Goal: Information Seeking & Learning: Understand process/instructions

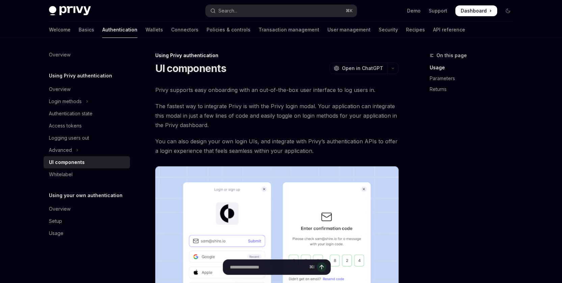
scroll to position [627, 0]
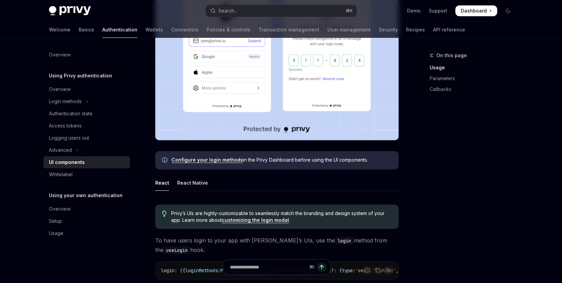
scroll to position [226, 0]
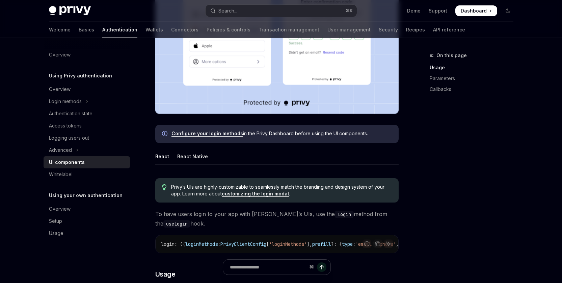
click at [204, 153] on div "React Native" at bounding box center [192, 156] width 31 height 16
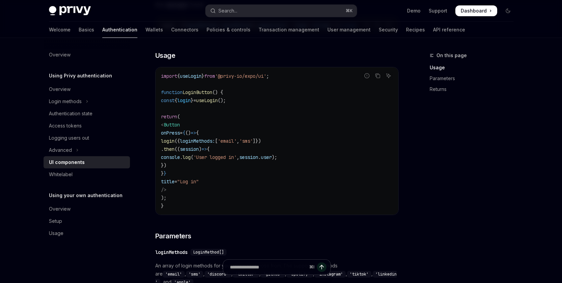
scroll to position [480, 0]
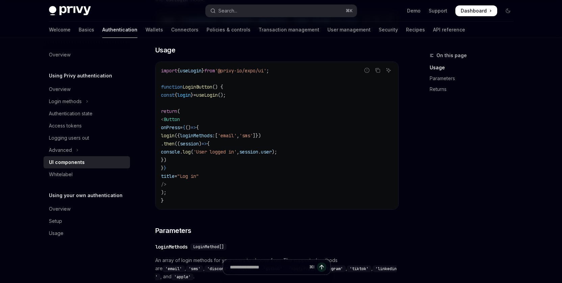
drag, startPoint x: 351, startPoint y: 193, endPoint x: 302, endPoint y: 138, distance: 73.9
click at [351, 193] on code "import { useLogin } from '@privy-io/expo/ui' ; function LoginButton () { const …" at bounding box center [277, 136] width 232 height 138
click at [378, 73] on icon "Copy the contents from the code block" at bounding box center [377, 70] width 5 height 5
click at [447, 176] on div "On this page Usage Parameters Returns" at bounding box center [467, 166] width 103 height 231
drag, startPoint x: 363, startPoint y: 96, endPoint x: 310, endPoint y: 95, distance: 52.4
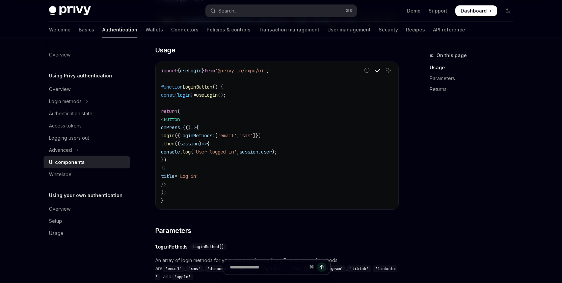
click at [363, 96] on code "import { useLogin } from '@privy-io/expo/ui' ; function LoginButton () { const …" at bounding box center [277, 136] width 232 height 138
click at [379, 73] on icon "Copy the contents from the code block" at bounding box center [377, 70] width 5 height 5
click at [356, 162] on code "import { useLogin } from '@privy-io/expo/ui' ; function LoginButton () { const …" at bounding box center [277, 136] width 232 height 138
click at [268, 168] on code "import { useLogin } from '@privy-io/expo/ui' ; function LoginButton () { const …" at bounding box center [277, 136] width 232 height 138
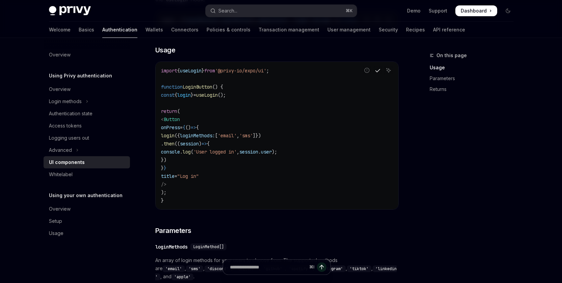
click at [331, 179] on code "import { useLogin } from '@privy-io/expo/ui' ; function LoginButton () { const …" at bounding box center [277, 136] width 232 height 138
click at [341, 194] on code "import { useLogin } from '@privy-io/expo/ui' ; function LoginButton () { const …" at bounding box center [277, 136] width 232 height 138
drag, startPoint x: 294, startPoint y: 128, endPoint x: 272, endPoint y: 121, distance: 23.4
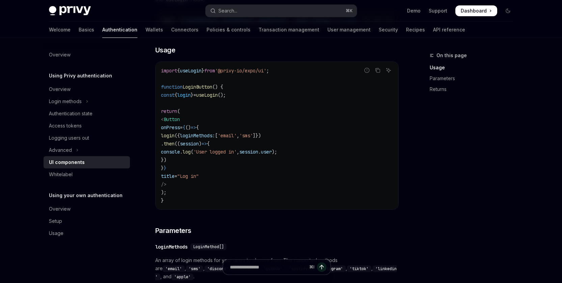
click at [294, 128] on code "import { useLogin } from '@privy-io/expo/ui' ; function LoginButton () { const …" at bounding box center [277, 136] width 232 height 138
drag, startPoint x: 281, startPoint y: 75, endPoint x: 172, endPoint y: 80, distance: 109.2
click at [156, 75] on div "import { useLogin } from '@privy-io/expo/ui' ; function LoginButton () { const …" at bounding box center [277, 135] width 243 height 147
copy span "import { useLogin } from '@privy-io/expo/ui' ;"
click at [331, 209] on div "import { useLogin } from '@privy-io/expo/ui' ; function LoginButton () { const …" at bounding box center [277, 135] width 243 height 147
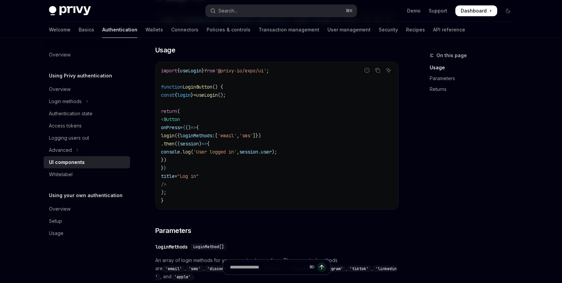
click at [235, 109] on code "import { useLogin } from '@privy-io/expo/ui' ; function LoginButton () { const …" at bounding box center [277, 136] width 232 height 138
click at [197, 88] on span "LoginButton" at bounding box center [198, 87] width 30 height 6
click at [266, 115] on code "import { useLogin } from '@privy-io/expo/ui' ; function LoginButton () { const …" at bounding box center [277, 136] width 232 height 138
drag, startPoint x: 173, startPoint y: 95, endPoint x: 256, endPoint y: 95, distance: 83.4
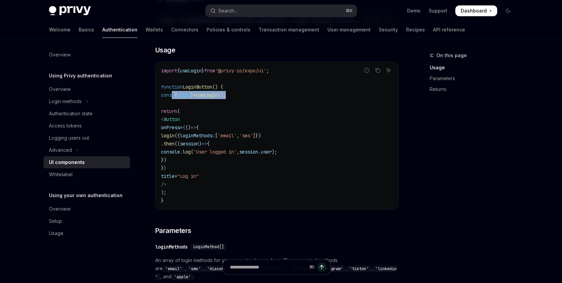
click at [256, 95] on code "import { useLogin } from '@privy-io/expo/ui' ; function LoginButton () { const …" at bounding box center [277, 136] width 232 height 138
click at [281, 177] on code "import { useLogin } from '@privy-io/expo/ui' ; function LoginButton () { const …" at bounding box center [277, 136] width 232 height 138
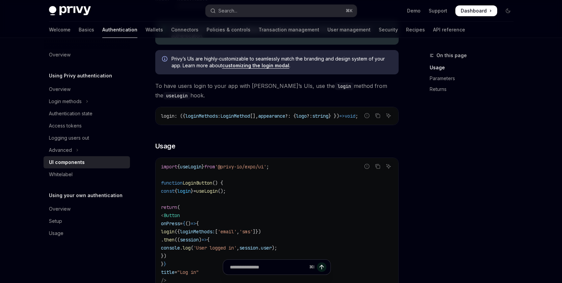
scroll to position [411, 0]
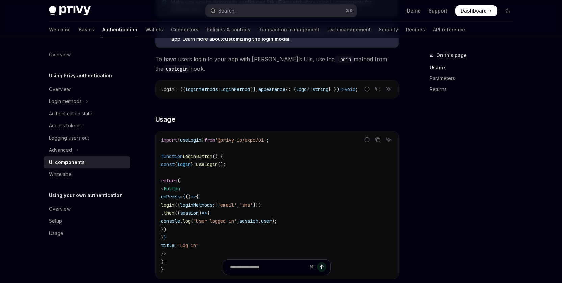
click at [333, 193] on code "import { useLogin } from '@privy-io/expo/ui' ; function LoginButton () { const …" at bounding box center [277, 205] width 232 height 138
click at [195, 142] on span "useLogin" at bounding box center [191, 140] width 22 height 6
drag, startPoint x: 273, startPoint y: 158, endPoint x: 246, endPoint y: 167, distance: 28.2
click at [273, 158] on code "import { useLogin } from '@privy-io/expo/ui' ; function LoginButton () { const …" at bounding box center [277, 205] width 232 height 138
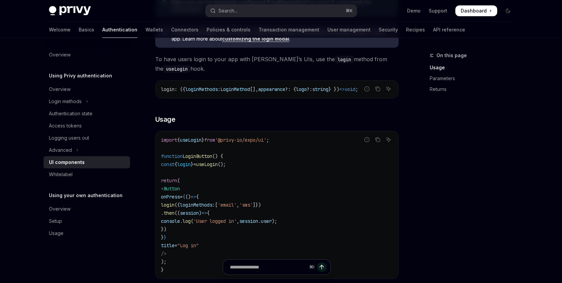
click at [191, 167] on span "login" at bounding box center [184, 164] width 14 height 6
click at [261, 179] on code "import { useLogin } from '@privy-io/expo/ui' ; function LoginButton () { const …" at bounding box center [277, 205] width 232 height 138
click at [218, 166] on span "useLogin" at bounding box center [207, 164] width 22 height 6
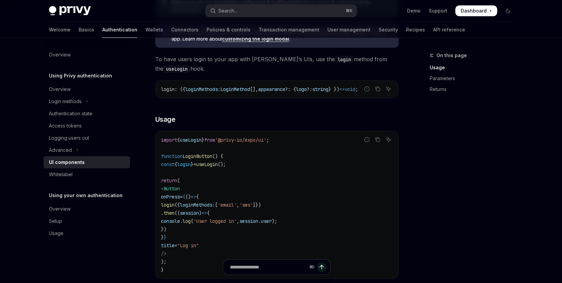
click at [298, 178] on code "import { useLogin } from '@privy-io/expo/ui' ; function LoginButton () { const …" at bounding box center [277, 205] width 232 height 138
drag, startPoint x: 314, startPoint y: 195, endPoint x: 208, endPoint y: 175, distance: 107.9
click at [314, 195] on code "import { useLogin } from '@privy-io/expo/ui' ; function LoginButton () { const …" at bounding box center [277, 205] width 232 height 138
drag, startPoint x: 195, startPoint y: 167, endPoint x: 260, endPoint y: 165, distance: 64.9
click at [260, 165] on code "import { useLogin } from '@privy-io/expo/ui' ; function LoginButton () { const …" at bounding box center [277, 205] width 232 height 138
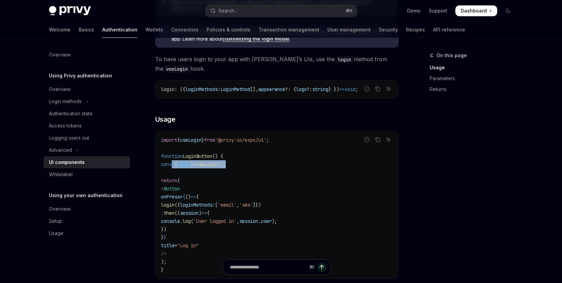
copy span "const { login } = useLogin ();"
drag, startPoint x: 299, startPoint y: 189, endPoint x: 298, endPoint y: 183, distance: 5.4
click at [299, 188] on code "import { useLogin } from '@privy-io/expo/ui' ; function LoginButton () { const …" at bounding box center [277, 205] width 232 height 138
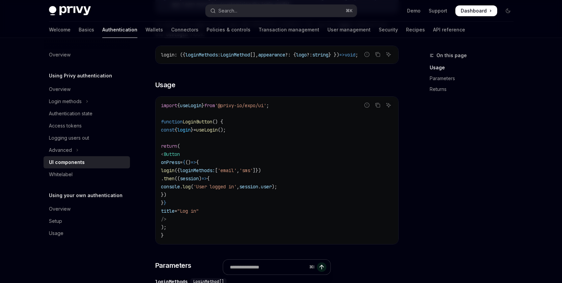
scroll to position [450, 0]
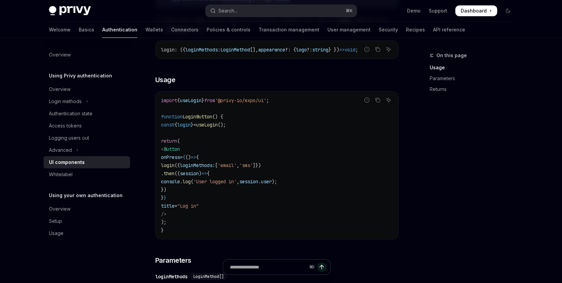
click at [312, 212] on code "import { useLogin } from '@privy-io/expo/ui' ; function LoginButton () { const …" at bounding box center [277, 165] width 232 height 138
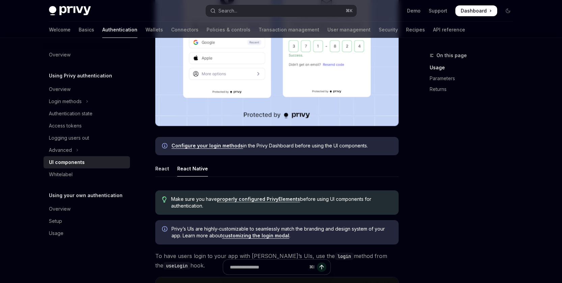
scroll to position [261, 0]
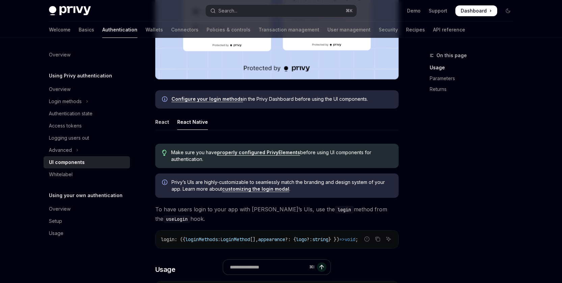
drag, startPoint x: 267, startPoint y: 123, endPoint x: 226, endPoint y: 106, distance: 43.9
click at [267, 123] on ul "React React Native" at bounding box center [277, 122] width 244 height 16
click at [215, 100] on link "Configure your login methods" at bounding box center [208, 99] width 72 height 6
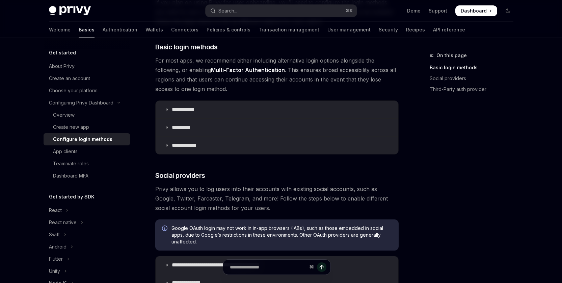
scroll to position [56, 0]
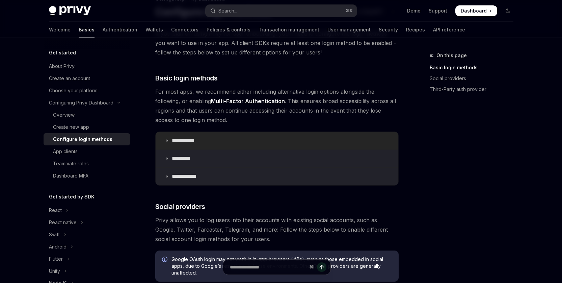
click at [186, 141] on p "**********" at bounding box center [186, 140] width 28 height 7
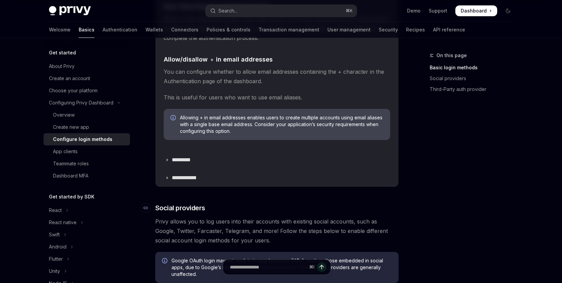
scroll to position [282, 0]
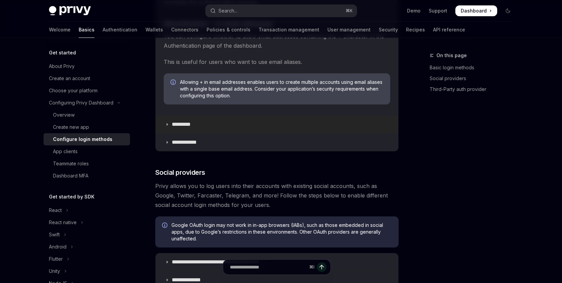
click at [187, 122] on p "*********" at bounding box center [185, 124] width 26 height 7
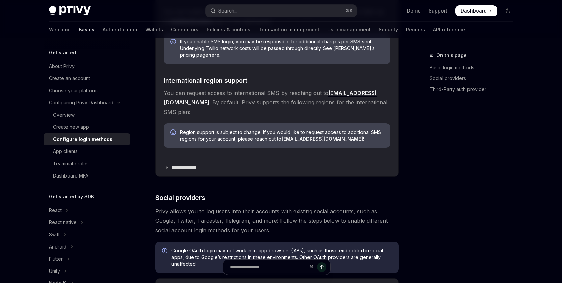
scroll to position [579, 0]
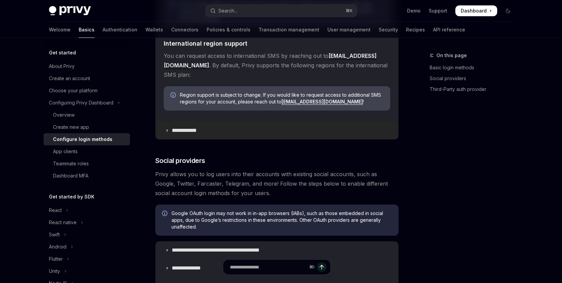
click at [186, 127] on p "**********" at bounding box center [187, 130] width 30 height 7
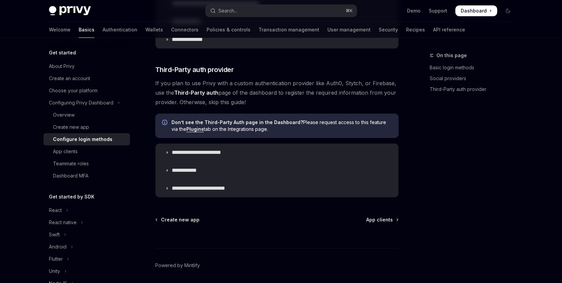
scroll to position [1034, 0]
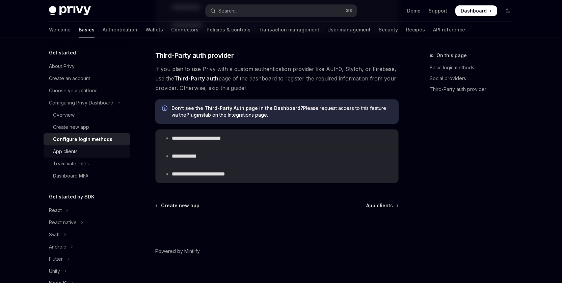
click at [70, 151] on div "App clients" at bounding box center [65, 151] width 25 height 8
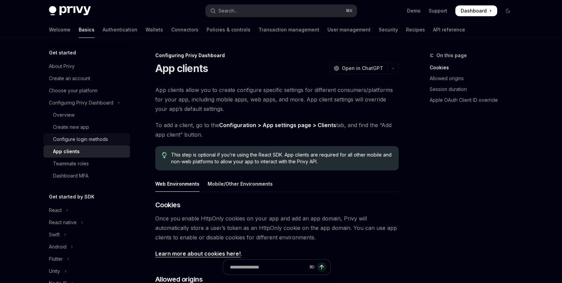
click at [61, 141] on div "Configure login methods" at bounding box center [80, 139] width 55 height 8
type textarea "*"
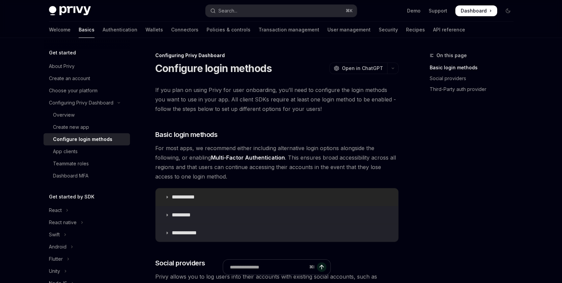
click at [186, 194] on p "**********" at bounding box center [186, 197] width 28 height 7
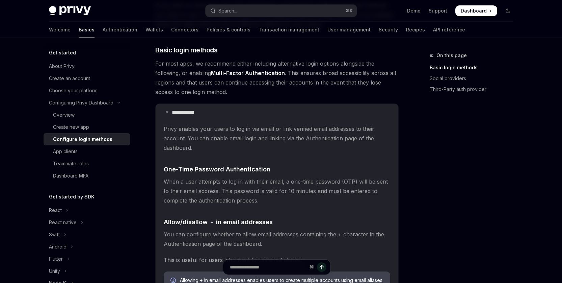
scroll to position [58, 0]
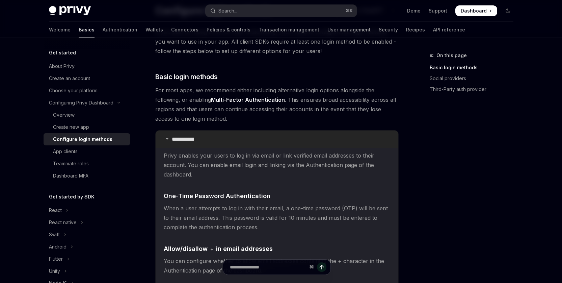
click at [185, 139] on p "**********" at bounding box center [186, 139] width 28 height 7
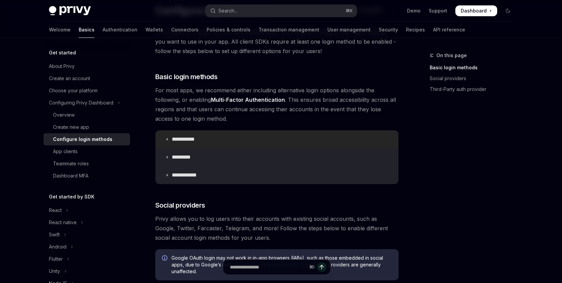
click at [191, 138] on p "**********" at bounding box center [186, 139] width 28 height 7
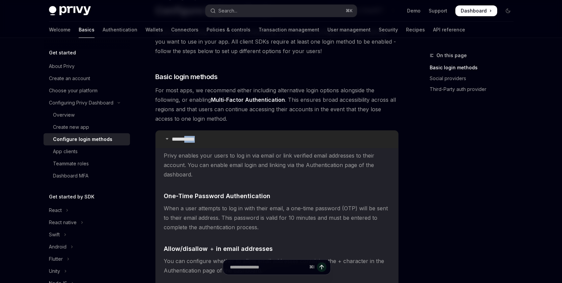
click at [191, 138] on p "**********" at bounding box center [186, 139] width 28 height 7
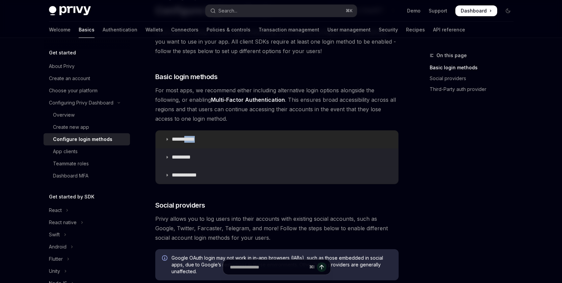
click at [192, 138] on p "**********" at bounding box center [186, 139] width 28 height 7
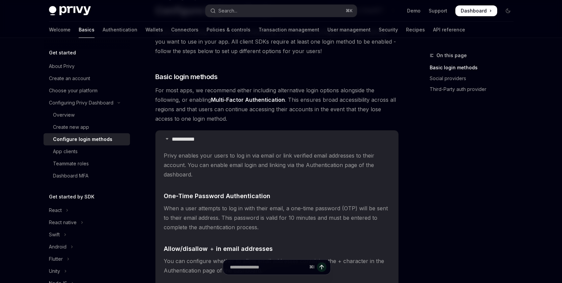
click at [233, 161] on span "Privy enables your users to log in via email or link verified email addresses t…" at bounding box center [277, 165] width 227 height 28
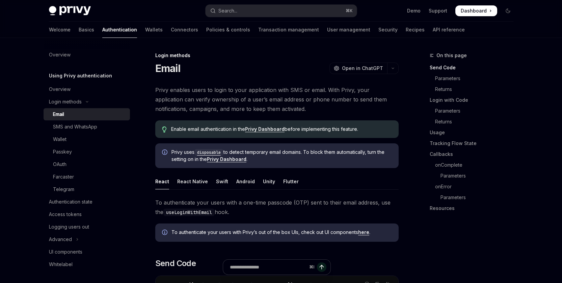
click at [473, 239] on div "On this page Send Code Parameters Returns Login with Code Parameters Returns Us…" at bounding box center [467, 166] width 103 height 231
click at [56, 113] on div "Email" at bounding box center [58, 114] width 11 height 8
click at [82, 166] on div "OAuth" at bounding box center [89, 164] width 73 height 8
type textarea "*"
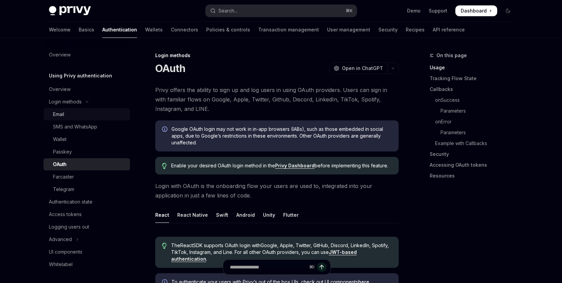
click at [59, 112] on div "Email" at bounding box center [58, 114] width 11 height 8
click at [60, 114] on div "Email" at bounding box center [58, 114] width 11 height 8
click at [60, 113] on div "Email" at bounding box center [58, 114] width 11 height 8
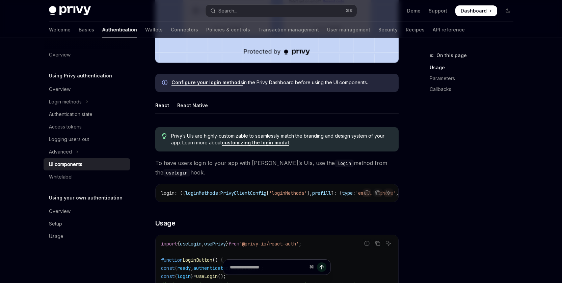
scroll to position [308, 0]
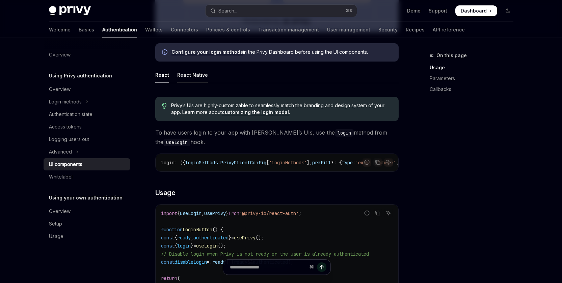
click at [190, 74] on div "React Native" at bounding box center [192, 75] width 31 height 16
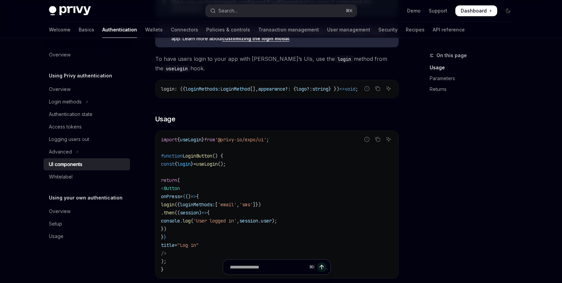
scroll to position [370, 0]
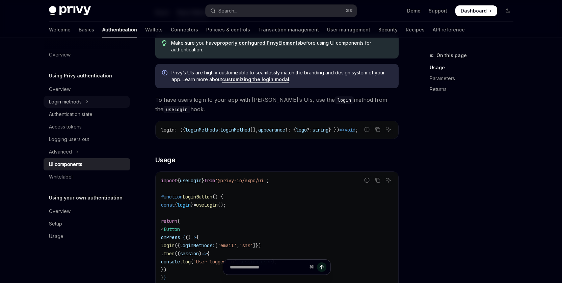
click at [76, 103] on div "Login methods" at bounding box center [65, 102] width 33 height 8
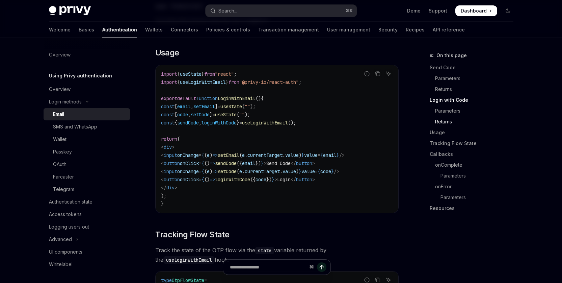
scroll to position [534, 0]
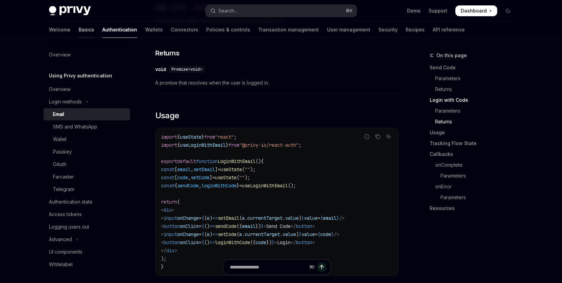
click at [79, 30] on link "Basics" at bounding box center [87, 30] width 16 height 16
type textarea "*"
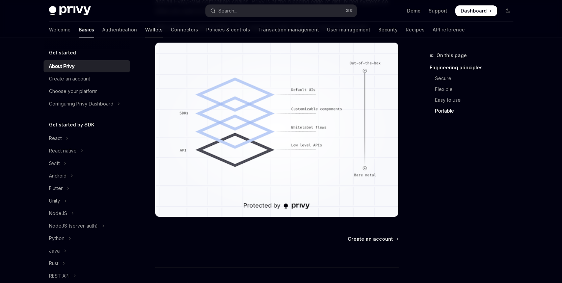
scroll to position [547, 0]
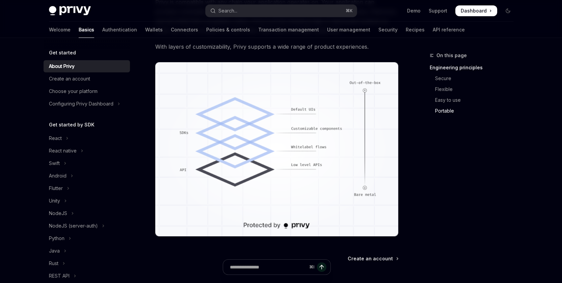
click at [372, 259] on div "⌘ I" at bounding box center [277, 270] width 244 height 25
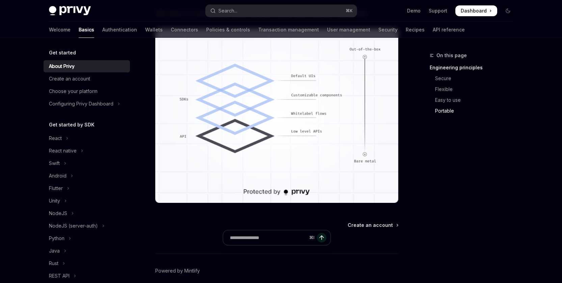
scroll to position [610, 0]
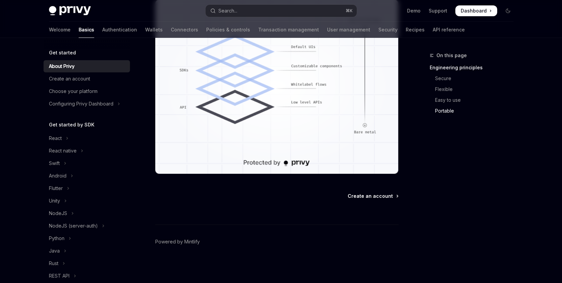
click at [366, 196] on span "Create an account" at bounding box center [370, 196] width 45 height 7
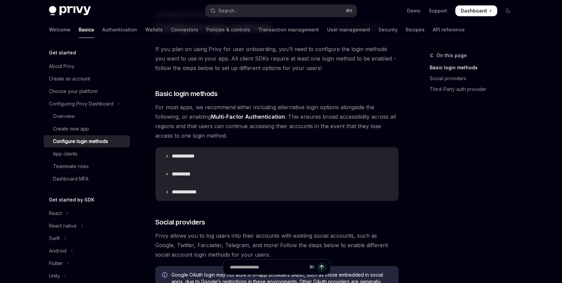
scroll to position [103, 0]
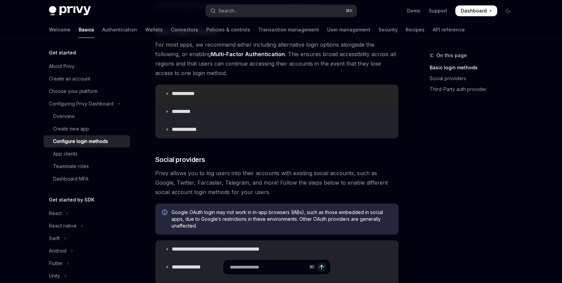
click at [190, 94] on p "**********" at bounding box center [186, 93] width 28 height 7
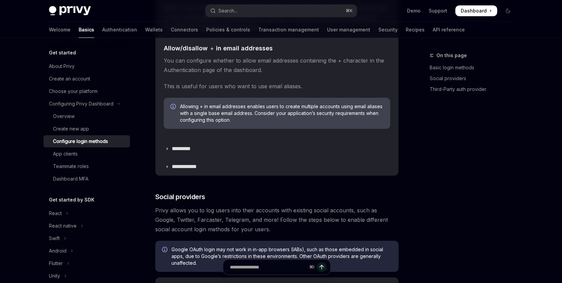
scroll to position [274, 0]
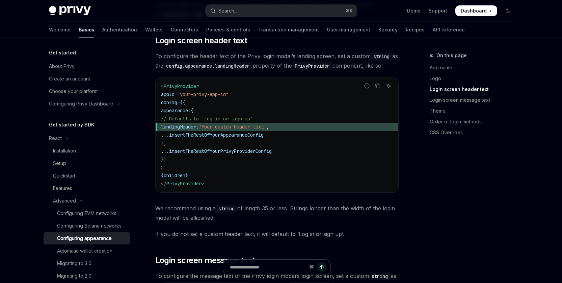
scroll to position [548, 0]
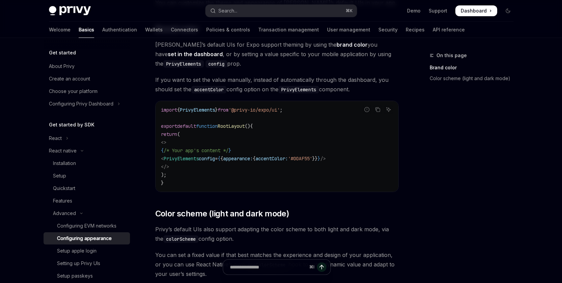
scroll to position [104, 0]
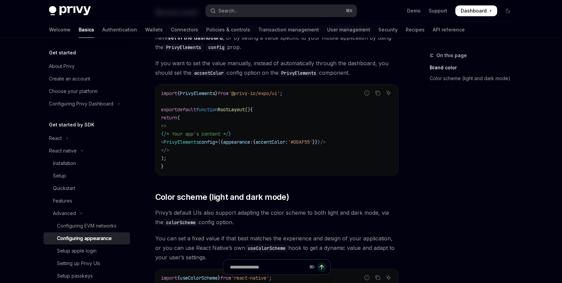
click at [320, 118] on code "import { PrivyElements } from '@privy-io/expo/ui' ; export default function Roo…" at bounding box center [277, 129] width 232 height 81
click at [254, 93] on span "'@privy-io/expo/ui'" at bounding box center [254, 93] width 51 height 6
click at [324, 128] on code "import { PrivyElements } from '@privy-io/expo/ui' ; export default function Roo…" at bounding box center [277, 129] width 232 height 81
click at [316, 120] on code "import { PrivyElements } from '@privy-io/expo/ui' ; export default function Roo…" at bounding box center [277, 129] width 232 height 81
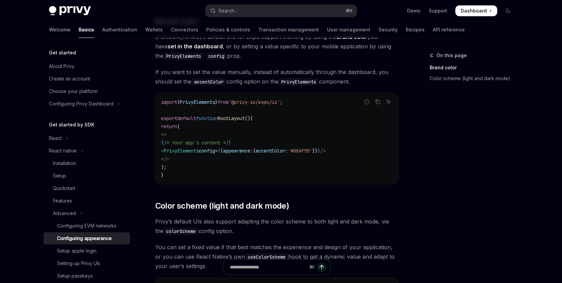
scroll to position [32, 0]
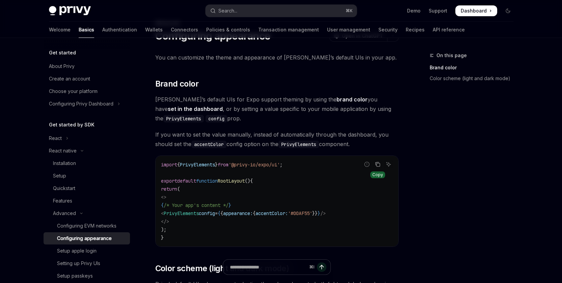
click at [379, 163] on icon "Copy the contents from the code block" at bounding box center [377, 163] width 5 height 5
click at [375, 163] on icon "Copy the contents from the code block" at bounding box center [377, 164] width 5 height 4
click at [324, 188] on code "import { PrivyElements } from '@privy-io/expo/ui' ; export default function Roo…" at bounding box center [277, 200] width 232 height 81
click at [453, 258] on div "On this page Brand color Color scheme (light and dark mode)" at bounding box center [467, 166] width 103 height 231
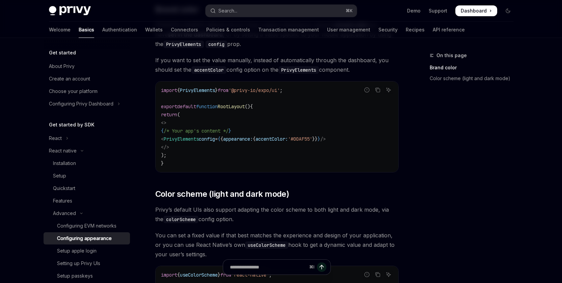
scroll to position [108, 0]
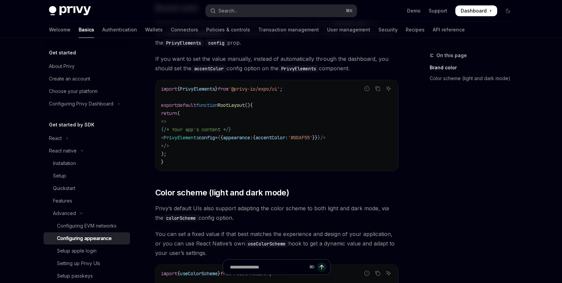
drag, startPoint x: 206, startPoint y: 140, endPoint x: 369, endPoint y: 136, distance: 162.5
click at [369, 136] on code "import { PrivyElements } from '@privy-io/expo/ui' ; export default function Roo…" at bounding box center [277, 125] width 232 height 81
copy span "< PrivyElements config = { { appearance: { accentColor: '#00AF55' }} } />"
drag, startPoint x: 516, startPoint y: 164, endPoint x: 404, endPoint y: 143, distance: 113.9
click at [515, 164] on div "On this page Brand color Color scheme (light and dark mode)" at bounding box center [467, 166] width 103 height 231
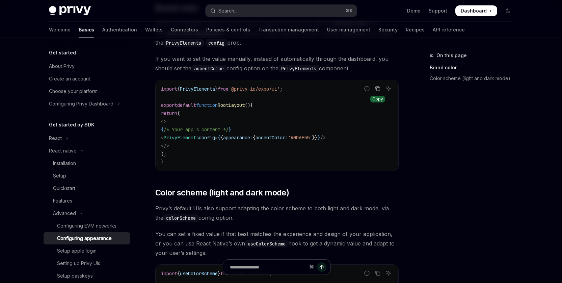
click at [378, 89] on icon "Copy the contents from the code block" at bounding box center [377, 88] width 5 height 5
drag, startPoint x: 352, startPoint y: 106, endPoint x: 338, endPoint y: 105, distance: 13.9
click at [352, 106] on code "import { PrivyElements } from '@privy-io/expo/ui' ; export default function Roo…" at bounding box center [277, 125] width 232 height 81
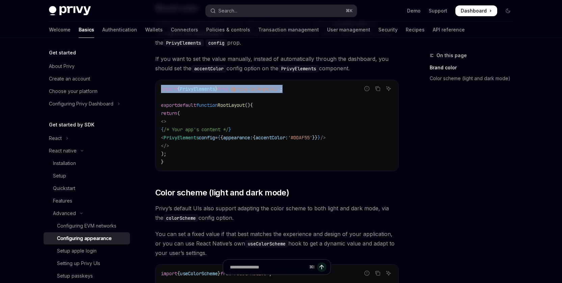
drag, startPoint x: 277, startPoint y: 90, endPoint x: 160, endPoint y: 89, distance: 116.9
click at [160, 89] on div "import { PrivyElements } from '@privy-io/expo/ui' ; export default function Roo…" at bounding box center [277, 125] width 243 height 91
copy span "import { PrivyElements } from '@privy-io/expo/ui' ;"
click at [323, 126] on code "import { PrivyElements } from '@privy-io/expo/ui' ; export default function Roo…" at bounding box center [277, 125] width 232 height 81
click at [330, 93] on code "import { PrivyElements } from '@privy-io/expo/ui' ; export default function Roo…" at bounding box center [277, 125] width 232 height 81
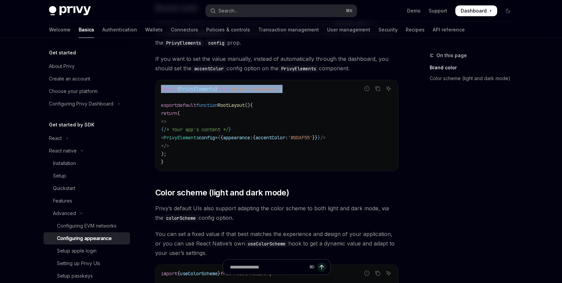
drag, startPoint x: 306, startPoint y: 90, endPoint x: 161, endPoint y: 90, distance: 144.9
click at [161, 90] on code "import { PrivyElements } from '@privy-io/expo/ui' ; export default function Roo…" at bounding box center [277, 125] width 232 height 81
copy span "import { PrivyElements } from '@privy-io/expo/ui' ;"
drag, startPoint x: 175, startPoint y: 127, endPoint x: 184, endPoint y: 144, distance: 19.3
click at [184, 144] on code "import { PrivyElements } from '@privy-io/expo/ui' ; export default function Roo…" at bounding box center [277, 125] width 232 height 81
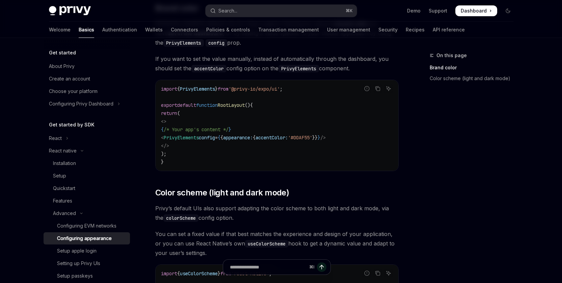
click at [208, 157] on code "import { PrivyElements } from '@privy-io/expo/ui' ; export default function Roo…" at bounding box center [277, 125] width 232 height 81
drag, startPoint x: 183, startPoint y: 137, endPoint x: 375, endPoint y: 138, distance: 192.5
click at [375, 138] on code "import { PrivyElements } from '@privy-io/expo/ui' ; export default function Roo…" at bounding box center [277, 125] width 232 height 81
copy span "< PrivyElements config = { { appearance: { accentColor: '#00AF55' }} } />"
click at [312, 112] on code "import { PrivyElements } from '@privy-io/expo/ui' ; export default function Roo…" at bounding box center [277, 125] width 232 height 81
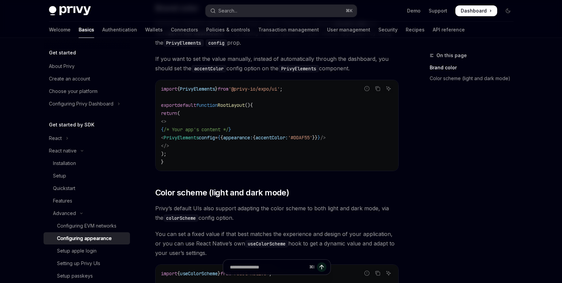
click at [305, 101] on code "import { PrivyElements } from '@privy-io/expo/ui' ; export default function Roo…" at bounding box center [277, 125] width 232 height 81
click at [316, 100] on code "import { PrivyElements } from '@privy-io/expo/ui' ; export default function Roo…" at bounding box center [277, 125] width 232 height 81
click at [326, 104] on code "import { PrivyElements } from '@privy-io/expo/ui' ; export default function Roo…" at bounding box center [277, 125] width 232 height 81
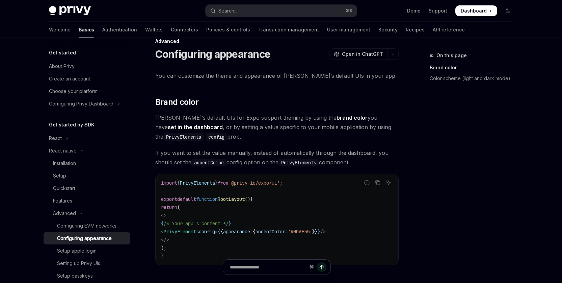
scroll to position [4, 0]
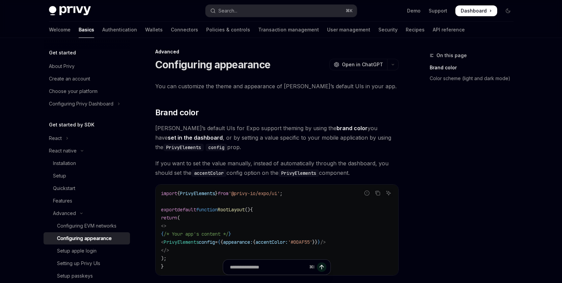
click at [501, 172] on div "On this page Brand color Color scheme (light and dark mode)" at bounding box center [467, 166] width 103 height 231
click at [487, 193] on div "On this page Brand color Color scheme (light and dark mode)" at bounding box center [467, 166] width 103 height 231
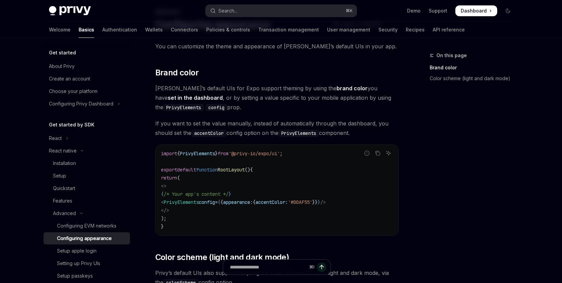
click at [331, 224] on code "import { PrivyElements } from '@privy-io/expo/ui' ; export default function Roo…" at bounding box center [277, 189] width 232 height 81
drag, startPoint x: 239, startPoint y: 204, endPoint x: 354, endPoint y: 202, distance: 115.5
click at [326, 202] on span "< PrivyElements config = { { appearance: { accentColor: '#00AF55' }} } />" at bounding box center [243, 202] width 165 height 6
copy span "config = { { appearance: { accentColor: '#00AF55' }} }"
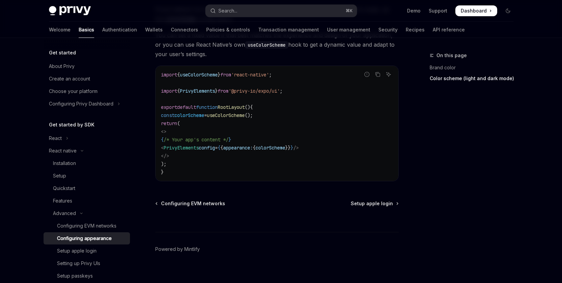
scroll to position [314, 0]
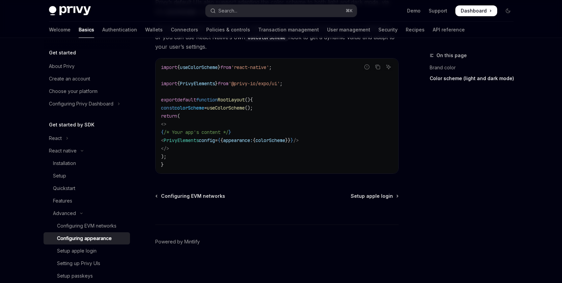
click at [82, 238] on div "Configuring appearance" at bounding box center [84, 238] width 55 height 8
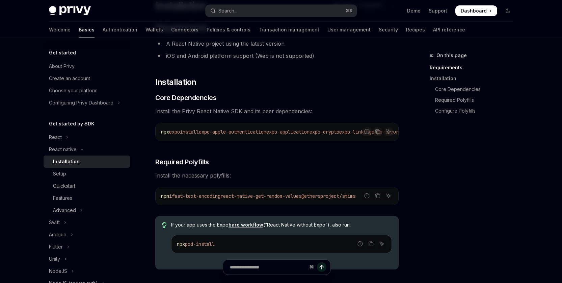
scroll to position [62, 0]
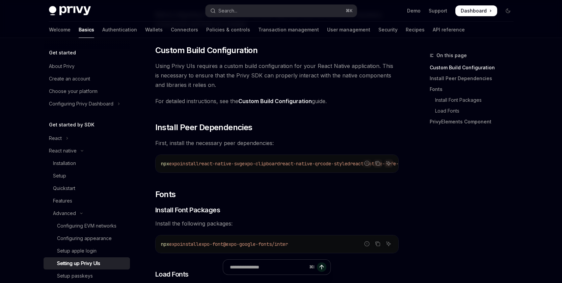
drag, startPoint x: 305, startPoint y: 171, endPoint x: 349, endPoint y: 171, distance: 44.2
click at [351, 171] on div "Report incorrect code Copy Ask AI npx expo install react-native-svg expo-clipbo…" at bounding box center [277, 163] width 244 height 18
drag, startPoint x: 354, startPoint y: 186, endPoint x: 344, endPoint y: 182, distance: 11.1
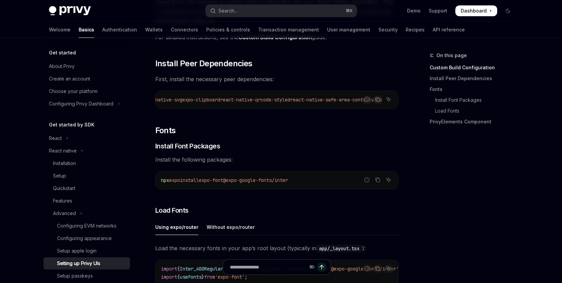
drag, startPoint x: 374, startPoint y: 110, endPoint x: 383, endPoint y: 111, distance: 9.5
click at [383, 104] on div "Report incorrect code Copy Ask AI" at bounding box center [378, 99] width 30 height 9
click at [378, 100] on icon "Copy the contents from the code block" at bounding box center [377, 99] width 5 height 5
click at [316, 205] on div "Before integrating Privy’s default UIs into your app, you must first ensure the…" at bounding box center [277, 249] width 244 height 606
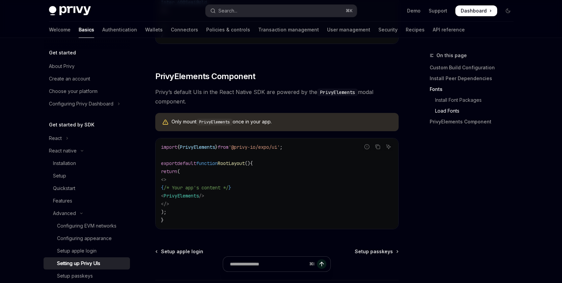
scroll to position [463, 0]
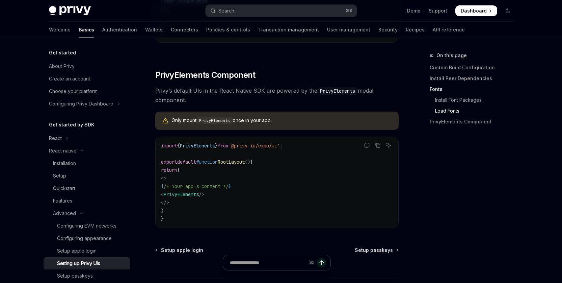
click at [260, 211] on code "import { PrivyElements } from '@privy-io/expo/ui' ; export default function Roo…" at bounding box center [277, 182] width 232 height 81
drag, startPoint x: 179, startPoint y: 200, endPoint x: 186, endPoint y: 200, distance: 6.8
click at [164, 197] on span "<" at bounding box center [162, 194] width 3 height 6
click at [285, 204] on code "import { PrivyElements } from '@privy-io/expo/ui' ; export default function Roo…" at bounding box center [277, 182] width 232 height 81
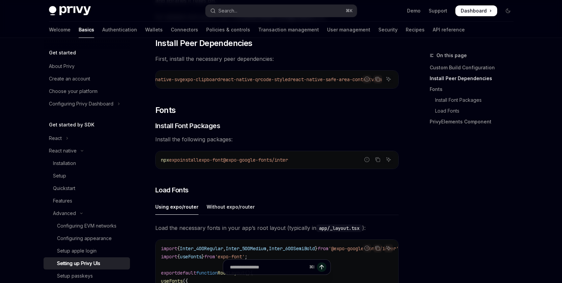
scroll to position [145, 0]
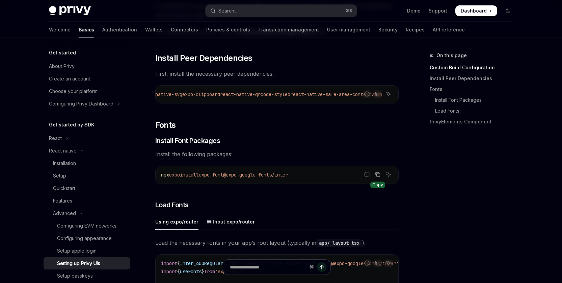
click at [380, 177] on icon "Copy the contents from the code block" at bounding box center [378, 174] width 3 height 3
click at [379, 176] on icon "Copy the contents from the code block" at bounding box center [377, 175] width 5 height 4
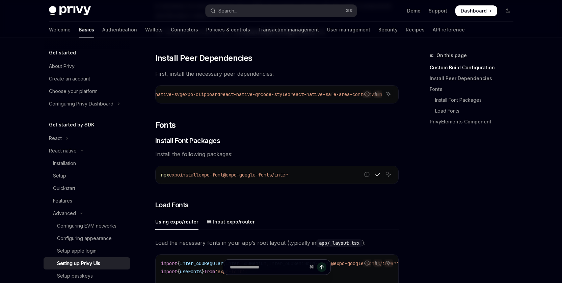
click at [350, 152] on div "Before integrating Privy’s default UIs into your app, you must first ensure the…" at bounding box center [277, 244] width 244 height 606
click at [529, 154] on div "Get started About Privy Create an account Choose your platform Configuring Priv…" at bounding box center [281, 274] width 497 height 762
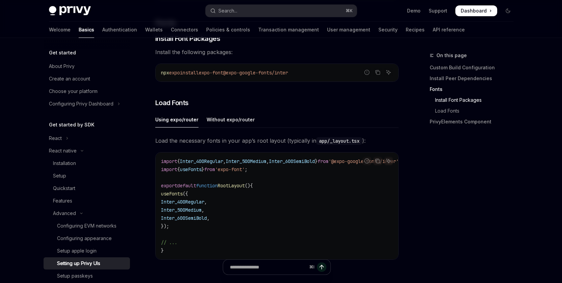
scroll to position [272, 0]
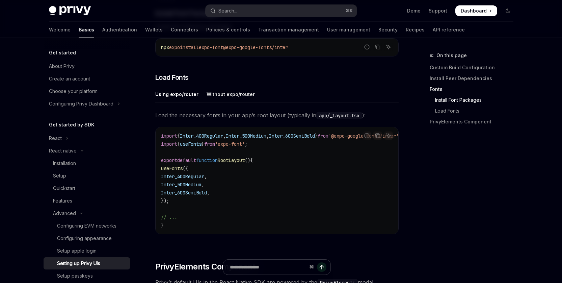
click at [238, 96] on div "Without expo/router" at bounding box center [231, 94] width 48 height 16
click at [181, 97] on div "Using expo/router" at bounding box center [176, 94] width 43 height 16
click at [363, 193] on code "import { Inter_400Regular , Inter_500Medium , Inter_600SemiBold } from '@expo-g…" at bounding box center [289, 180] width 257 height 97
click at [322, 189] on code "import { Inter_400Regular , Inter_500Medium , Inter_600SemiBold } from '@expo-g…" at bounding box center [289, 180] width 257 height 97
click at [304, 180] on code "import { Inter_400Regular , Inter_500Medium , Inter_600SemiBold } from '@expo-g…" at bounding box center [289, 180] width 257 height 97
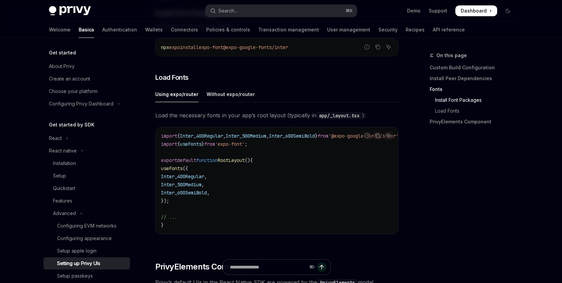
click at [327, 186] on code "import { Inter_400Regular , Inter_500Medium , Inter_600SemiBold } from '@expo-g…" at bounding box center [289, 180] width 257 height 97
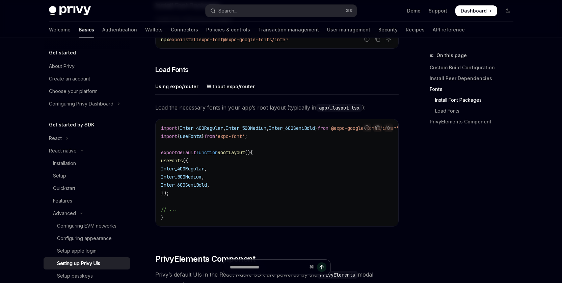
scroll to position [290, 0]
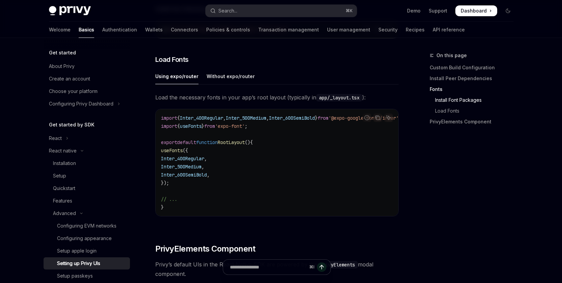
drag, startPoint x: 168, startPoint y: 154, endPoint x: 185, endPoint y: 184, distance: 34.1
click at [185, 184] on code "import { Inter_400Regular , Inter_500Medium , Inter_600SemiBold } from '@expo-g…" at bounding box center [289, 162] width 257 height 97
copy code "useFonts ({ Inter_400Regular , Inter_500Medium , Inter_600SemiBold , });"
click at [277, 170] on code "import { Inter_400Regular , Inter_500Medium , Inter_600SemiBold } from '@expo-g…" at bounding box center [289, 162] width 257 height 97
drag, startPoint x: 322, startPoint y: 181, endPoint x: 270, endPoint y: 150, distance: 61.3
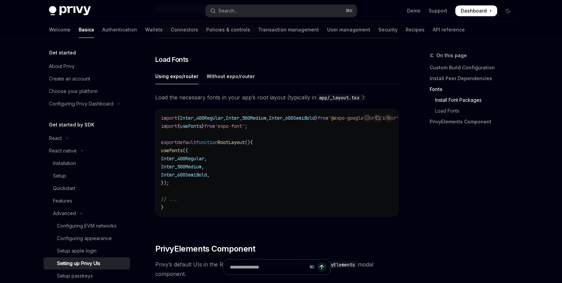
click at [322, 181] on code "import { Inter_400Regular , Inter_500Medium , Inter_600SemiBold } from '@expo-g…" at bounding box center [289, 162] width 257 height 97
drag, startPoint x: 263, startPoint y: 129, endPoint x: 174, endPoint y: 130, distance: 89.2
click at [174, 130] on code "import { Inter_400Regular , Inter_500Medium , Inter_600SemiBold } from '@expo-g…" at bounding box center [289, 162] width 257 height 97
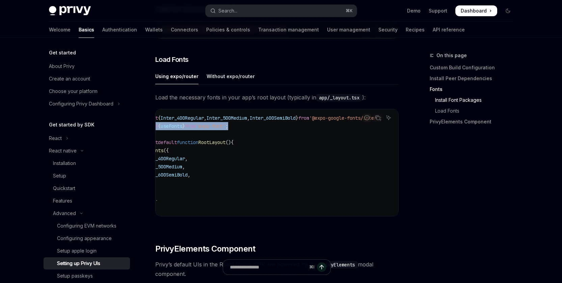
scroll to position [0, 0]
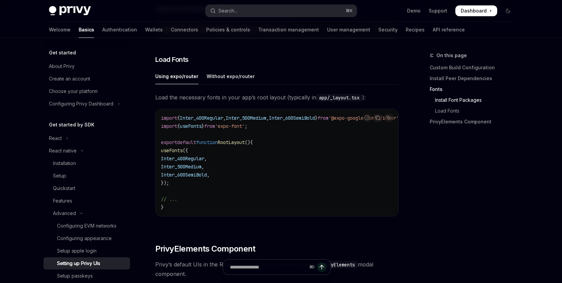
click at [294, 182] on code "import { Inter_400Regular , Inter_500Medium , Inter_600SemiBold } from '@expo-g…" at bounding box center [289, 162] width 257 height 97
click at [266, 139] on code "import { Inter_400Regular , Inter_500Medium , Inter_600SemiBold } from '@expo-g…" at bounding box center [289, 162] width 257 height 97
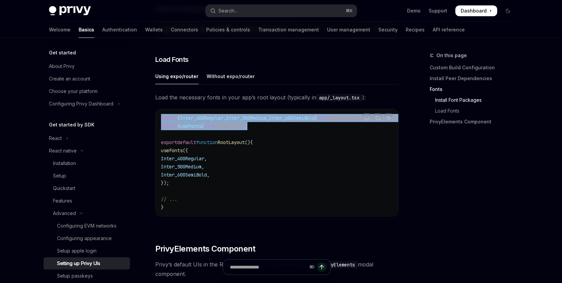
drag, startPoint x: 255, startPoint y: 129, endPoint x: 159, endPoint y: 121, distance: 96.9
click at [159, 121] on div "import { Inter_400Regular , Inter_500Medium , Inter_600SemiBold } from '@expo-g…" at bounding box center [277, 162] width 243 height 107
copy code "import { Inter_400Regular , Inter_500Medium , Inter_600SemiBold } from '@expo-g…"
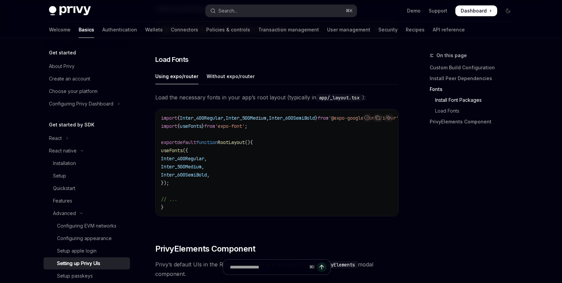
click at [219, 202] on code "import { Inter_400Regular , Inter_500Medium , Inter_600SemiBold } from '@expo-g…" at bounding box center [289, 162] width 257 height 97
drag, startPoint x: 185, startPoint y: 188, endPoint x: 166, endPoint y: 153, distance: 40.2
click at [166, 153] on code "import { Inter_400Regular , Inter_500Medium , Inter_600SemiBold } from '@expo-g…" at bounding box center [289, 162] width 257 height 97
copy code "useFonts ({ Inter_400Regular , Inter_500Medium , Inter_600SemiBold , });"
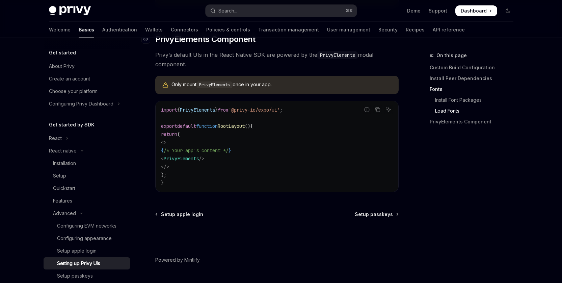
scroll to position [511, 0]
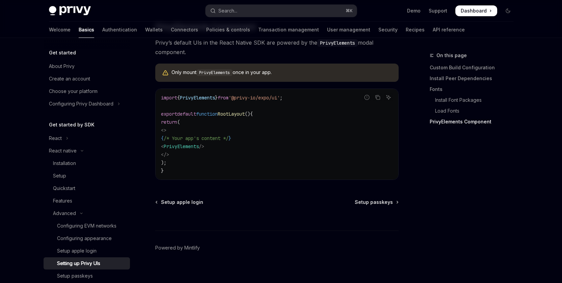
click at [247, 170] on code "import { PrivyElements } from '@privy-io/expo/ui' ; export default function Roo…" at bounding box center [277, 134] width 232 height 81
click at [190, 149] on span "PrivyElements" at bounding box center [181, 146] width 35 height 6
click at [240, 166] on code "import { PrivyElements } from '@privy-io/expo/ui' ; export default function Roo…" at bounding box center [277, 134] width 232 height 81
drag, startPoint x: 178, startPoint y: 151, endPoint x: 236, endPoint y: 152, distance: 58.1
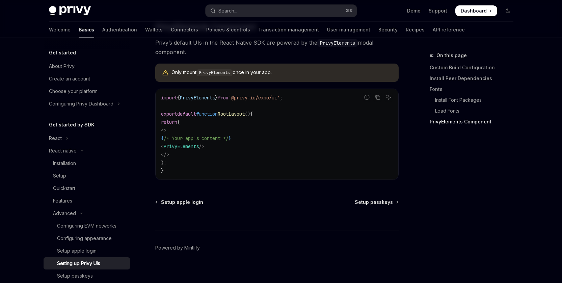
click at [234, 151] on code "import { PrivyElements } from '@privy-io/expo/ui' ; export default function Roo…" at bounding box center [277, 134] width 232 height 81
copy span "< PrivyElements />"
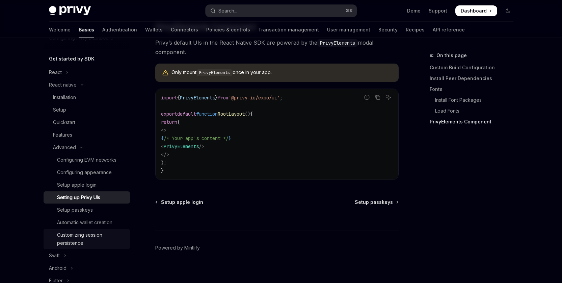
scroll to position [81, 0]
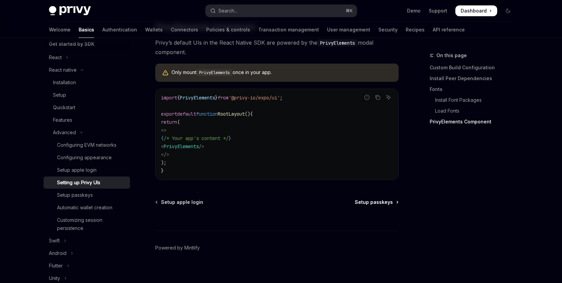
click at [372, 205] on span "Setup passkeys" at bounding box center [374, 202] width 38 height 7
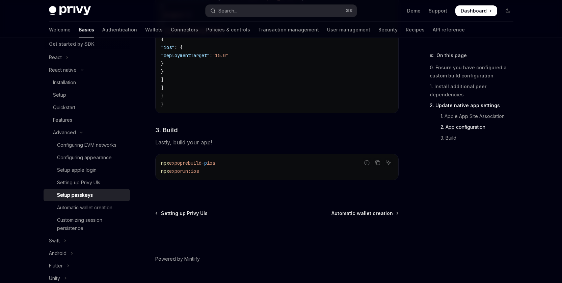
scroll to position [569, 0]
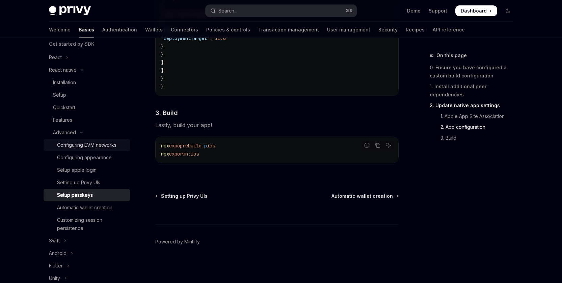
click at [79, 147] on div "Configuring EVM networks" at bounding box center [86, 145] width 59 height 8
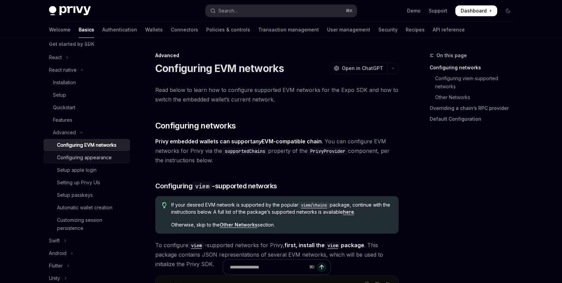
click at [78, 154] on div "Configuring appearance" at bounding box center [84, 157] width 55 height 8
type textarea "*"
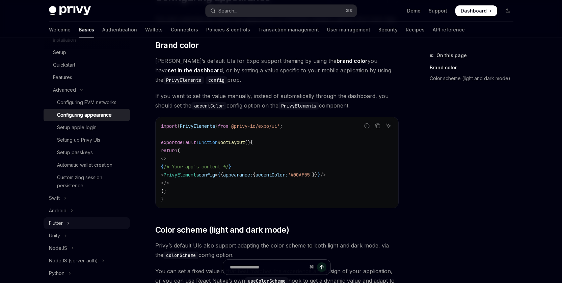
scroll to position [145, 0]
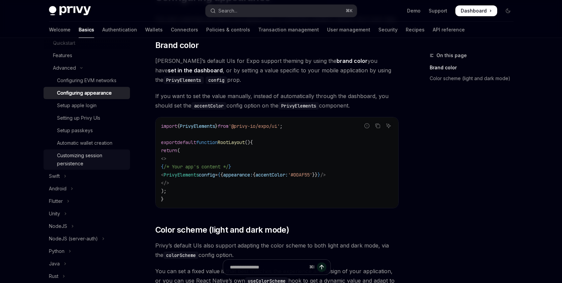
click at [72, 163] on div "Customizing session persistence" at bounding box center [91, 159] width 69 height 16
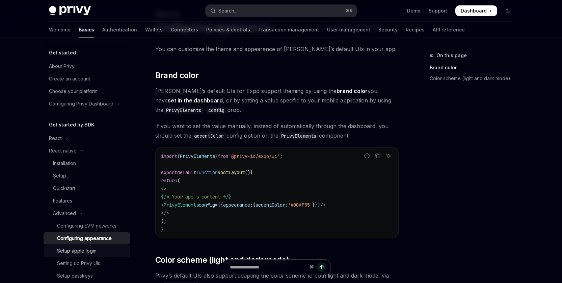
scroll to position [40, 0]
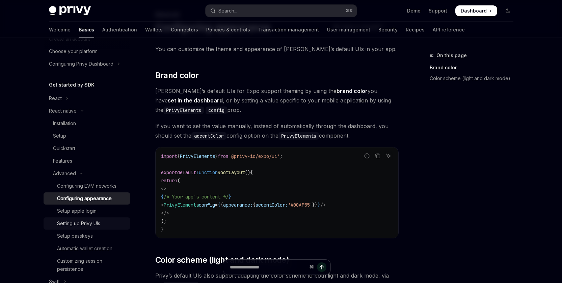
click at [90, 223] on div "Setting up Privy UIs" at bounding box center [78, 223] width 43 height 8
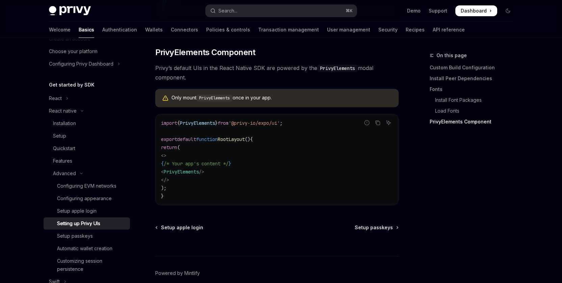
scroll to position [523, 0]
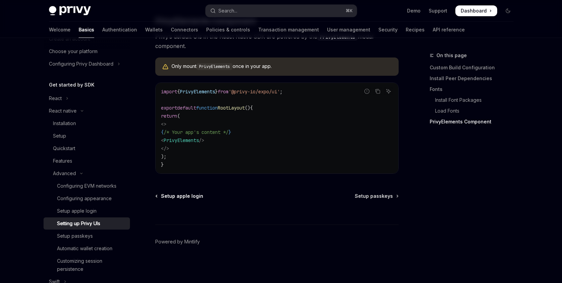
click at [190, 198] on span "Setup apple login" at bounding box center [182, 196] width 42 height 7
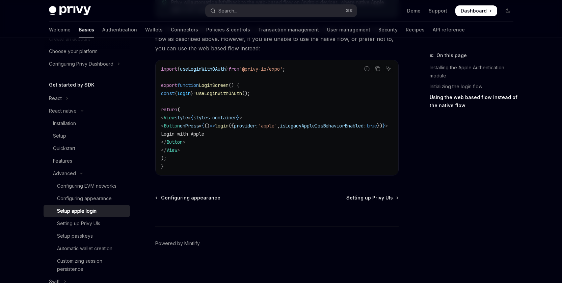
scroll to position [573, 0]
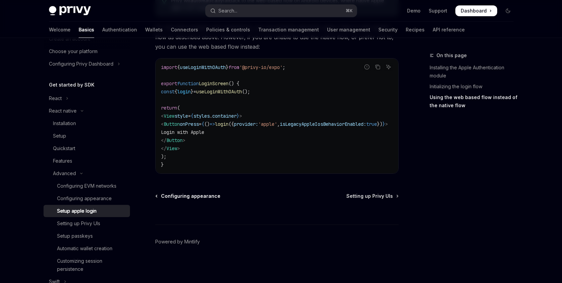
click at [184, 197] on span "Configuring appearance" at bounding box center [190, 196] width 59 height 7
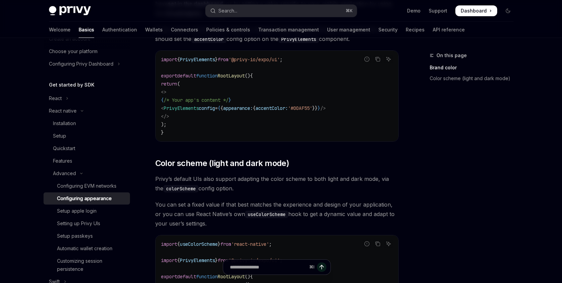
scroll to position [201, 0]
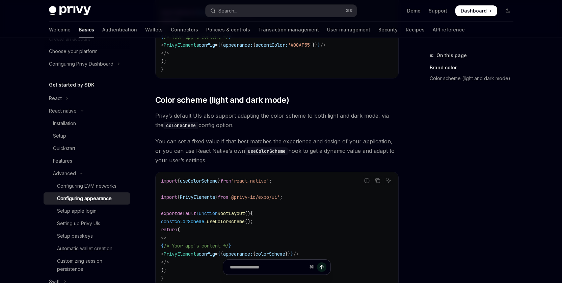
click at [79, 197] on div "Configuring appearance" at bounding box center [84, 198] width 55 height 8
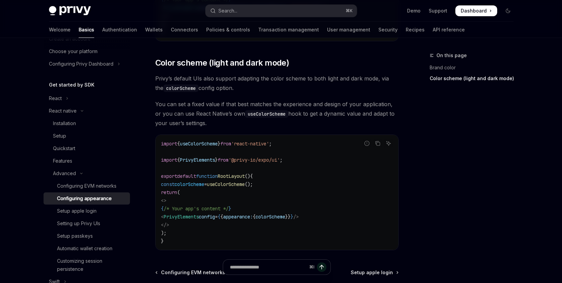
scroll to position [248, 0]
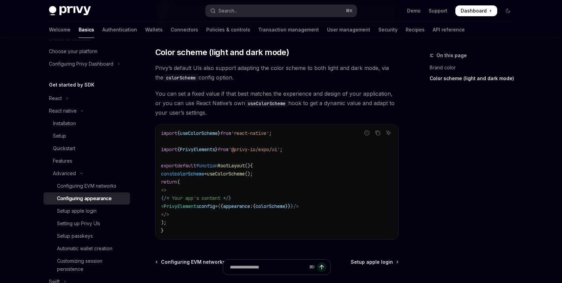
drag, startPoint x: 302, startPoint y: 215, endPoint x: 283, endPoint y: 209, distance: 20.0
click at [302, 215] on code "import { useColorScheme } from 'react-native' ; import { PrivyElements } from '…" at bounding box center [277, 181] width 232 height 105
click at [199, 173] on span "colorScheme" at bounding box center [190, 174] width 30 height 6
click at [237, 192] on code "import { useColorScheme } from 'react-native' ; import { PrivyElements } from '…" at bounding box center [277, 181] width 232 height 105
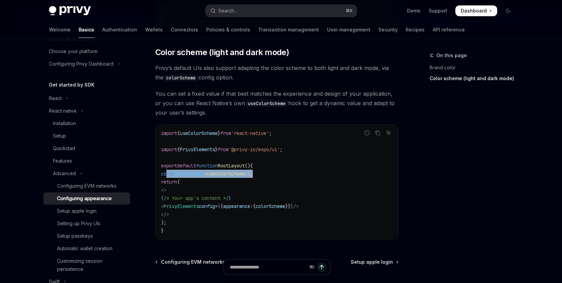
drag, startPoint x: 166, startPoint y: 173, endPoint x: 286, endPoint y: 172, distance: 119.6
click at [286, 172] on code "import { useColorScheme } from 'react-native' ; import { PrivyElements } from '…" at bounding box center [277, 181] width 232 height 105
drag, startPoint x: 301, startPoint y: 181, endPoint x: 289, endPoint y: 161, distance: 23.6
click at [301, 181] on code "import { useColorScheme } from 'react-native' ; import { PrivyElements } from '…" at bounding box center [277, 181] width 232 height 105
click at [308, 134] on code "import { useColorScheme } from 'react-native' ; import { PrivyElements } from '…" at bounding box center [277, 181] width 232 height 105
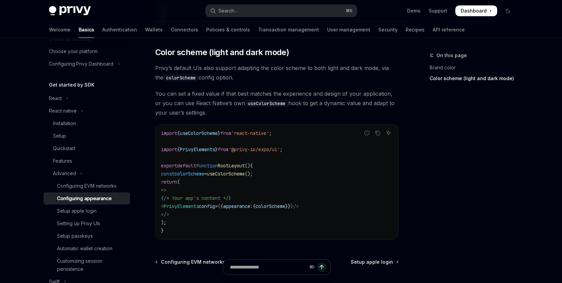
scroll to position [288, 0]
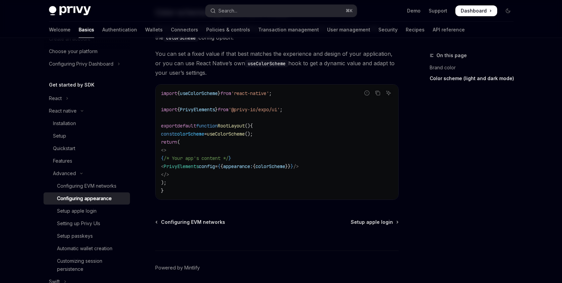
click at [285, 166] on span "colorScheme" at bounding box center [271, 166] width 30 height 6
click at [307, 188] on code "import { useColorScheme } from 'react-native' ; import { PrivyElements } from '…" at bounding box center [277, 141] width 232 height 105
drag, startPoint x: 222, startPoint y: 166, endPoint x: 340, endPoint y: 164, distance: 118.2
click at [340, 164] on code "import { useColorScheme } from 'react-native' ; import { PrivyElements } from '…" at bounding box center [277, 141] width 232 height 105
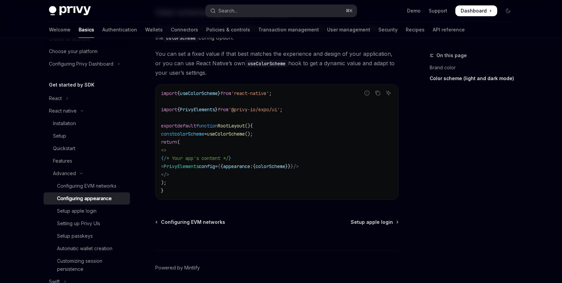
copy span "< PrivyElements config = { { appearance: { colorScheme }} } />"
click at [310, 182] on code "import { useColorScheme } from 'react-native' ; import { PrivyElements } from '…" at bounding box center [277, 141] width 232 height 105
click at [285, 165] on span "colorScheme" at bounding box center [271, 166] width 30 height 6
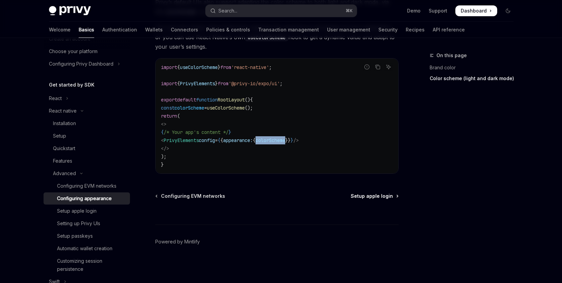
click at [374, 198] on span "Setup apple login" at bounding box center [372, 196] width 42 height 7
type textarea "*"
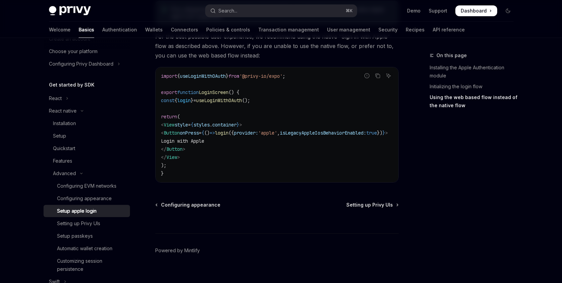
scroll to position [566, 0]
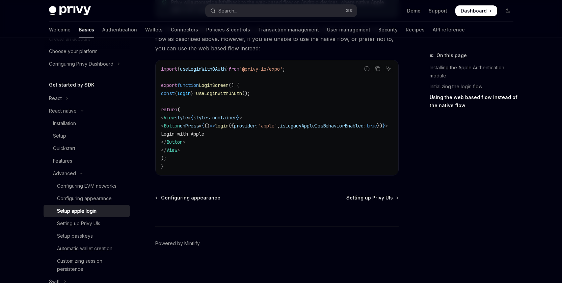
drag, startPoint x: 319, startPoint y: 158, endPoint x: 311, endPoint y: 148, distance: 12.5
click at [320, 158] on code "import { useLoginWithOAuth } from '@privy-io/expo' ; export function LoginScree…" at bounding box center [282, 117] width 243 height 105
click at [212, 72] on span "useLoginWithOAuth" at bounding box center [203, 69] width 46 height 6
click at [204, 136] on span "Login with Apple" at bounding box center [182, 134] width 43 height 6
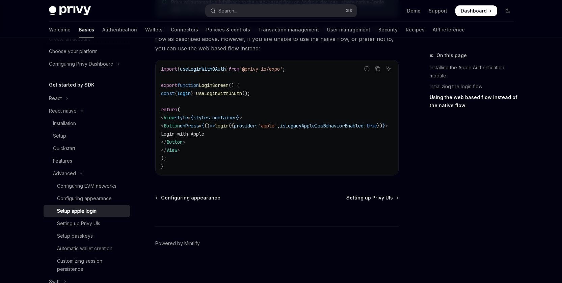
click at [204, 136] on span "Login with Apple" at bounding box center [182, 134] width 43 height 6
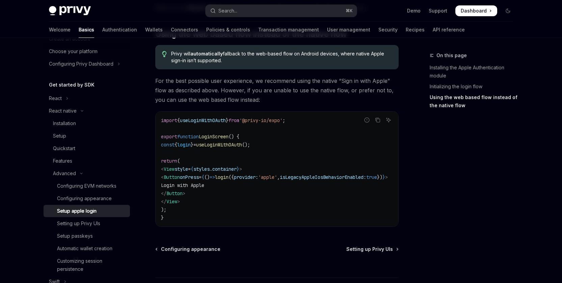
scroll to position [573, 0]
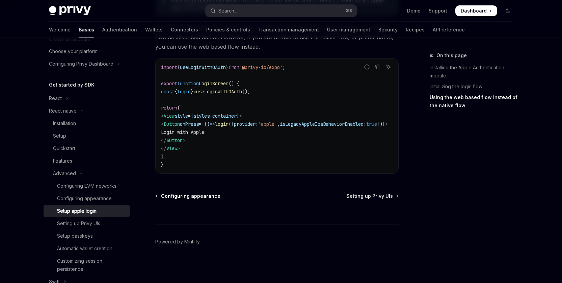
click at [182, 197] on span "Configuring appearance" at bounding box center [190, 196] width 59 height 7
click at [184, 197] on span "Configuring appearance" at bounding box center [190, 196] width 59 height 7
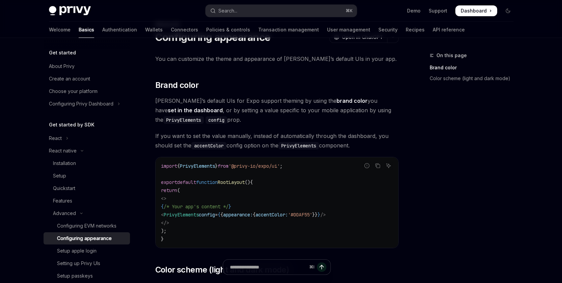
scroll to position [11, 0]
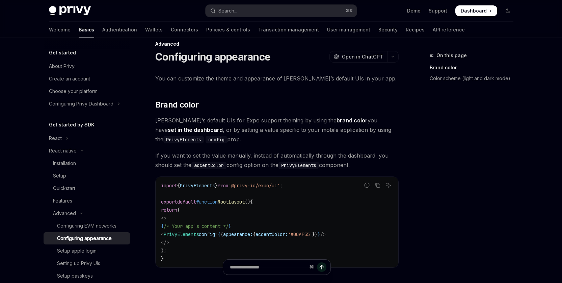
click at [345, 248] on code "import { PrivyElements } from '@privy-io/expo/ui' ; export default function Roo…" at bounding box center [277, 221] width 232 height 81
click at [212, 137] on code "config" at bounding box center [217, 139] width 22 height 7
click at [177, 139] on code "PrivyElements" at bounding box center [183, 139] width 41 height 7
drag, startPoint x: 198, startPoint y: 137, endPoint x: 325, endPoint y: 150, distance: 127.6
click at [198, 137] on span "Privy’s default UIs for Expo support theming by using the brand color you have …" at bounding box center [277, 130] width 244 height 28
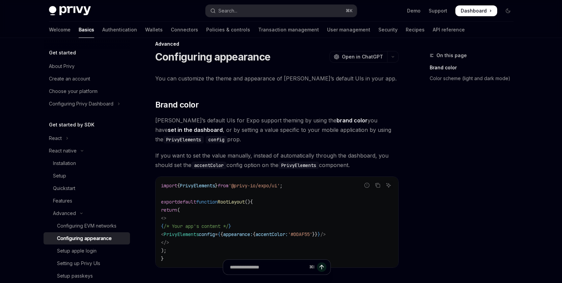
click at [223, 126] on link "set in the dashboard" at bounding box center [195, 129] width 55 height 7
type textarea "*"
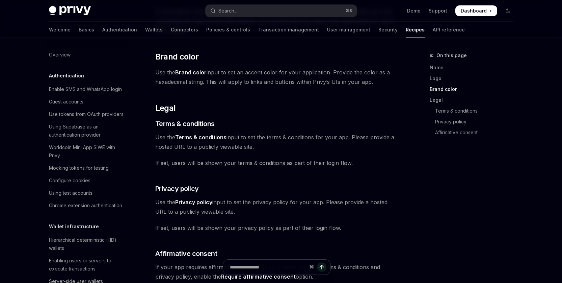
scroll to position [445, 0]
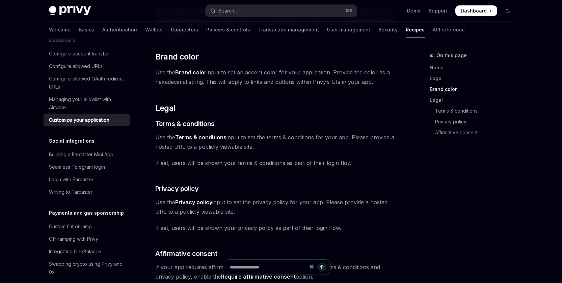
click at [437, 217] on div "On this page Name Logo Brand color Legal Terms & conditions Privacy policy Affi…" at bounding box center [467, 166] width 103 height 231
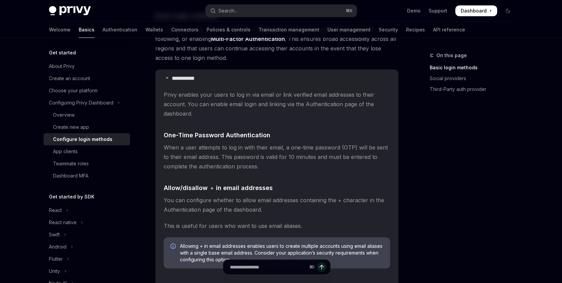
scroll to position [93, 0]
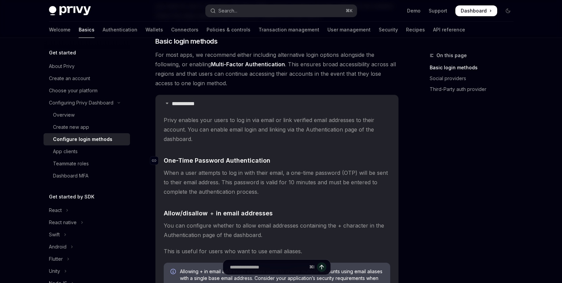
click at [255, 160] on span "One-Time Password Authentication" at bounding box center [217, 160] width 107 height 9
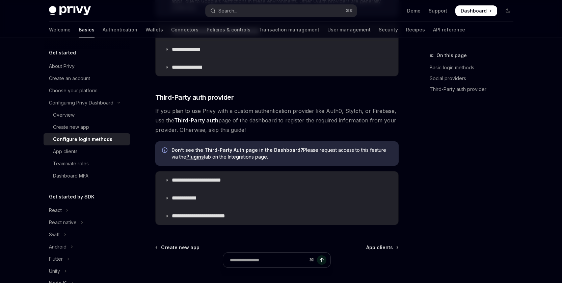
scroll to position [564, 0]
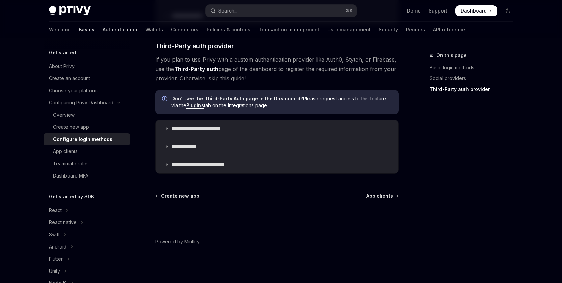
click at [103, 27] on link "Authentication" at bounding box center [120, 30] width 35 height 16
type textarea "*"
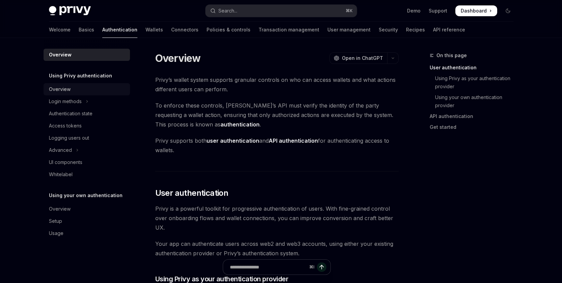
click at [63, 86] on div "Overview" at bounding box center [60, 89] width 22 height 8
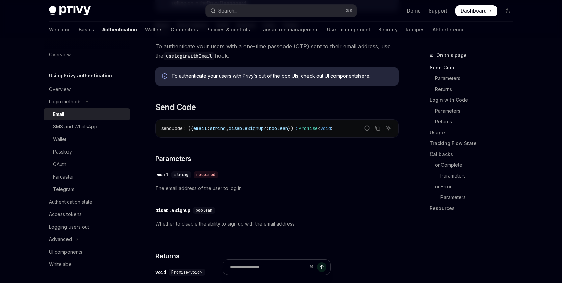
scroll to position [155, 0]
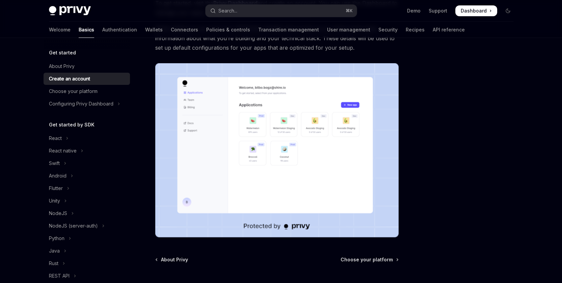
scroll to position [150, 0]
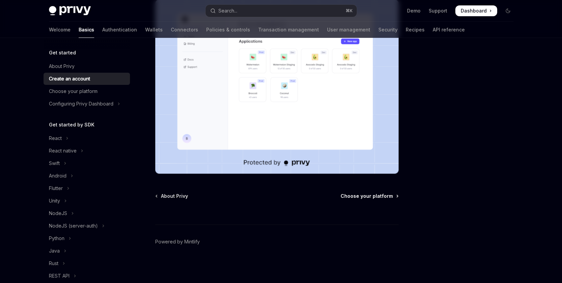
click at [370, 194] on span "Choose your platform" at bounding box center [367, 196] width 52 height 7
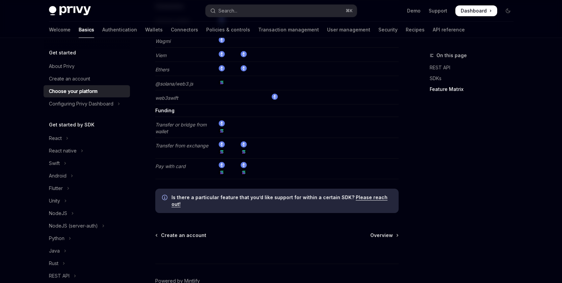
scroll to position [1345, 0]
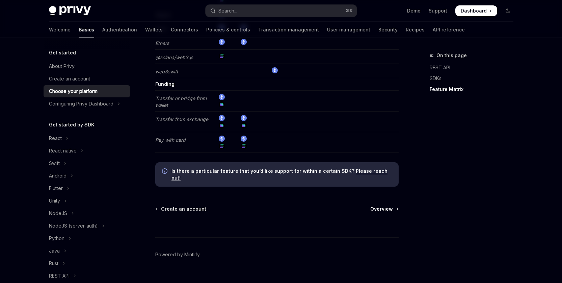
click at [379, 205] on span "Overview" at bounding box center [382, 208] width 23 height 7
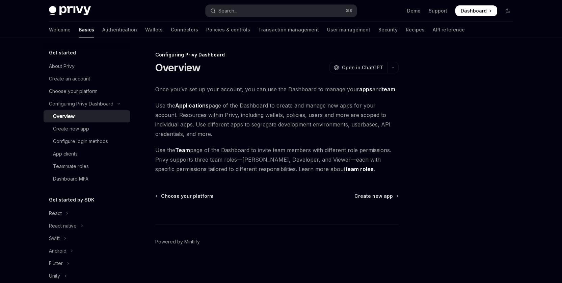
click at [464, 188] on div at bounding box center [467, 166] width 103 height 231
click at [379, 196] on span "Create new app" at bounding box center [374, 196] width 39 height 7
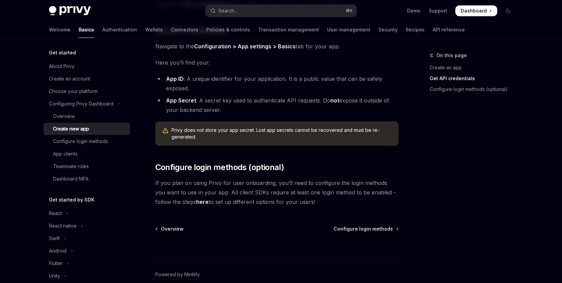
scroll to position [201, 0]
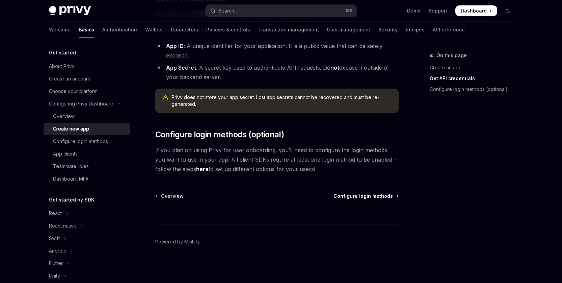
click at [366, 197] on span "Configure login methods" at bounding box center [363, 196] width 59 height 7
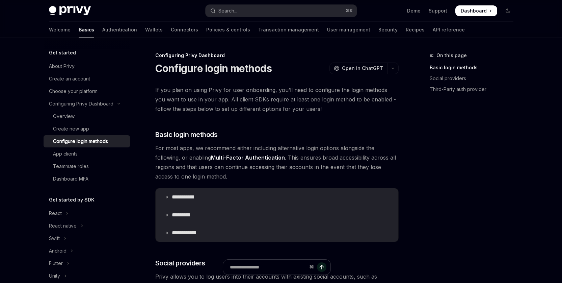
click at [437, 186] on div "On this page Basic login methods Social providers Third-Party auth provider" at bounding box center [467, 166] width 103 height 231
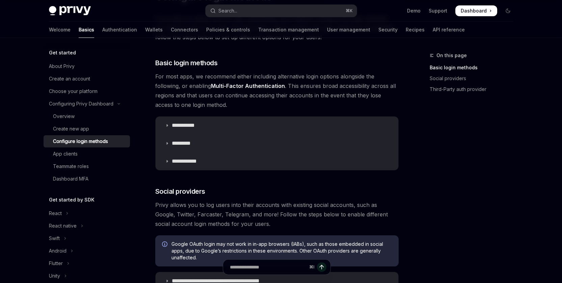
scroll to position [79, 0]
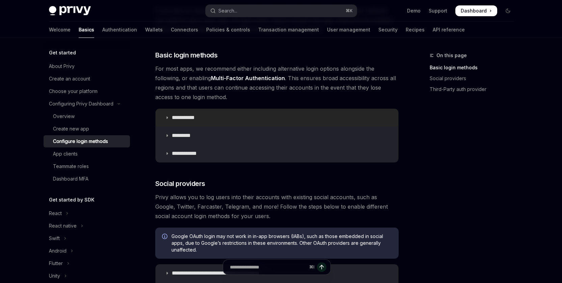
click at [181, 115] on p "**********" at bounding box center [186, 117] width 28 height 7
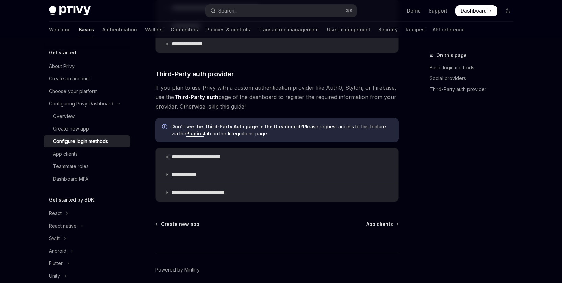
scroll to position [564, 0]
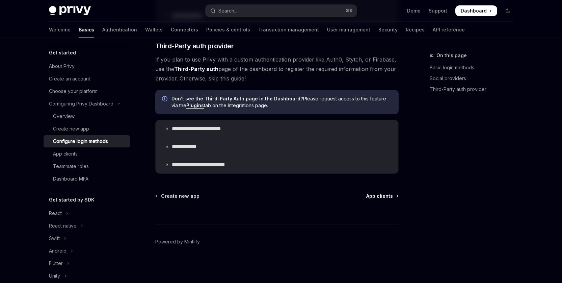
click at [377, 196] on span "App clients" at bounding box center [379, 196] width 27 height 7
type textarea "*"
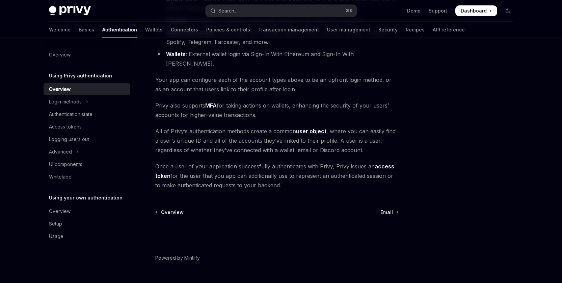
scroll to position [126, 0]
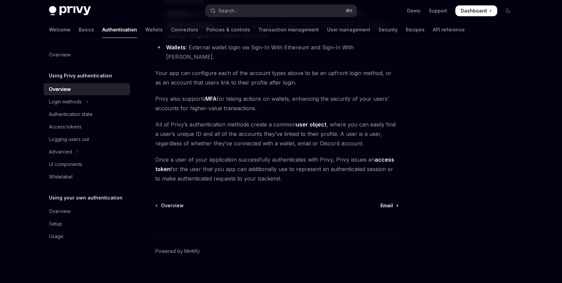
click at [392, 202] on span "Email" at bounding box center [387, 205] width 12 height 7
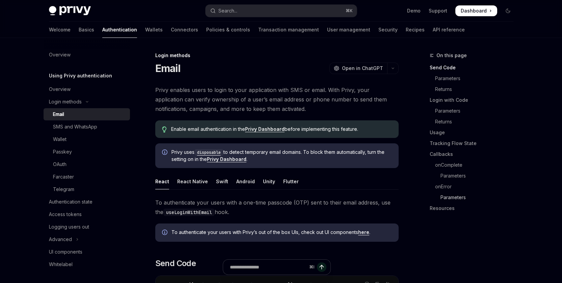
click at [501, 200] on link "Parameters" at bounding box center [474, 197] width 89 height 11
click at [189, 182] on div "React Native" at bounding box center [192, 181] width 31 height 16
type textarea "*"
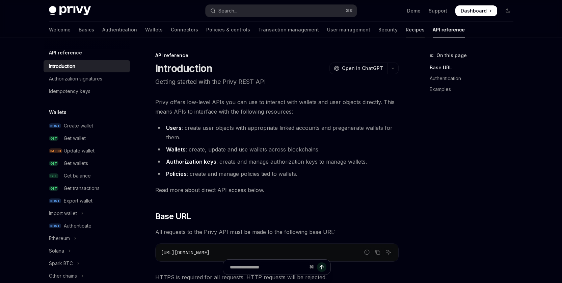
click at [406, 30] on link "Recipes" at bounding box center [415, 30] width 19 height 16
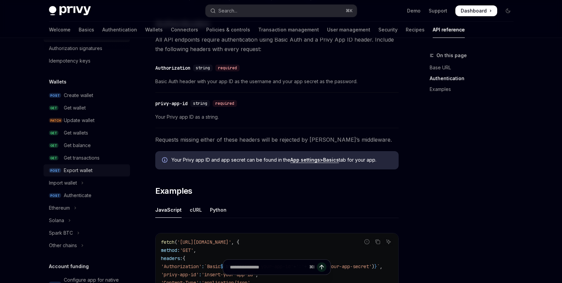
scroll to position [41, 0]
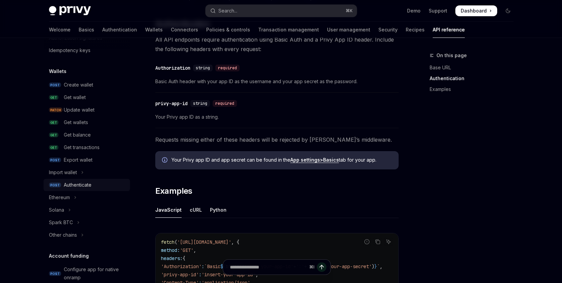
click at [73, 186] on div "Authenticate" at bounding box center [78, 185] width 28 height 8
type textarea "*"
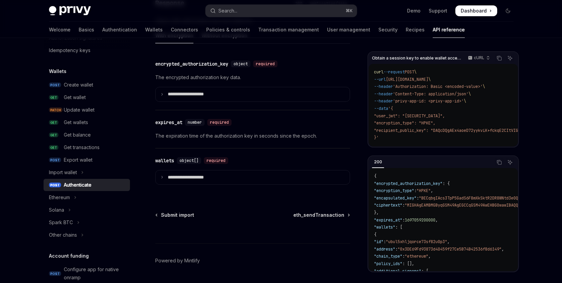
scroll to position [620, 0]
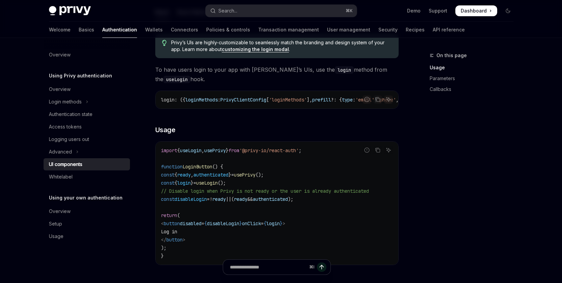
scroll to position [400, 0]
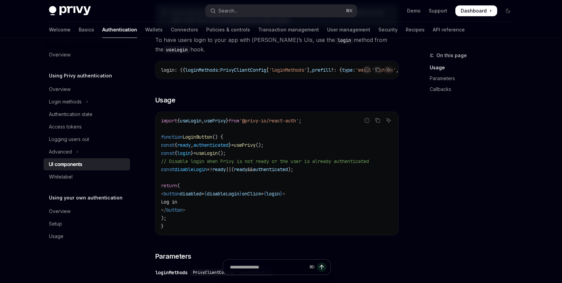
click at [206, 172] on span "disableLogin" at bounding box center [191, 169] width 32 height 6
drag, startPoint x: 206, startPoint y: 174, endPoint x: 249, endPoint y: 177, distance: 43.4
click at [206, 172] on span "disableLogin" at bounding box center [191, 169] width 32 height 6
click at [226, 172] on span "ready" at bounding box center [219, 169] width 14 height 6
drag, startPoint x: 242, startPoint y: 174, endPoint x: 251, endPoint y: 174, distance: 8.8
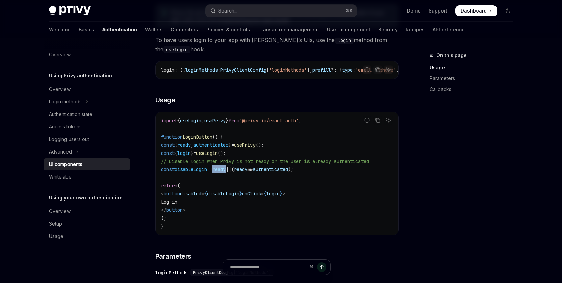
click at [226, 172] on span "ready" at bounding box center [219, 169] width 14 height 6
click at [248, 172] on span "ready" at bounding box center [241, 169] width 14 height 6
drag, startPoint x: 268, startPoint y: 172, endPoint x: 303, endPoint y: 174, distance: 35.9
click at [248, 172] on span "ready" at bounding box center [241, 169] width 14 height 6
click at [288, 172] on span "authenticated" at bounding box center [270, 169] width 35 height 6
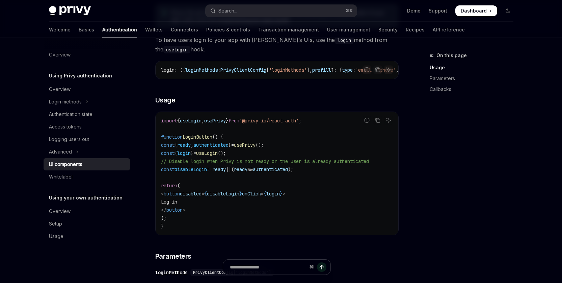
click at [288, 172] on span "authenticated" at bounding box center [270, 169] width 35 height 6
click at [371, 187] on code "import { useLogin , usePrivy } from '@privy-io/react-auth' ; function LoginButt…" at bounding box center [277, 173] width 232 height 113
click at [354, 171] on code "import { useLogin , usePrivy } from '@privy-io/react-auth' ; function LoginButt…" at bounding box center [277, 173] width 232 height 113
click at [200, 172] on span "disableLogin" at bounding box center [191, 169] width 32 height 6
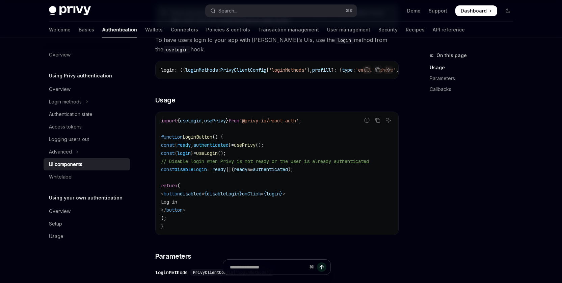
click at [200, 172] on span "disableLogin" at bounding box center [191, 169] width 32 height 6
click at [376, 200] on code "import { useLogin , usePrivy } from '@privy-io/react-auth' ; function LoginButt…" at bounding box center [277, 173] width 232 height 113
drag, startPoint x: 341, startPoint y: 208, endPoint x: 274, endPoint y: 199, distance: 67.1
click at [341, 208] on code "import { useLogin , usePrivy } from '@privy-io/react-auth' ; function LoginButt…" at bounding box center [277, 173] width 232 height 113
click at [239, 195] on span "disableLogin" at bounding box center [223, 193] width 32 height 6
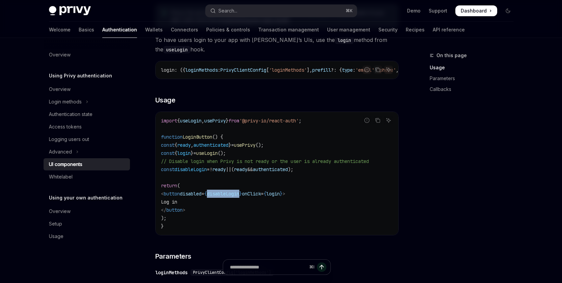
click at [239, 195] on span "disableLogin" at bounding box center [223, 193] width 32 height 6
click at [334, 214] on code "import { useLogin , usePrivy } from '@privy-io/react-auth' ; function LoginButt…" at bounding box center [277, 173] width 232 height 113
click at [376, 209] on code "import { useLogin , usePrivy } from '@privy-io/react-auth' ; function LoginButt…" at bounding box center [277, 173] width 232 height 113
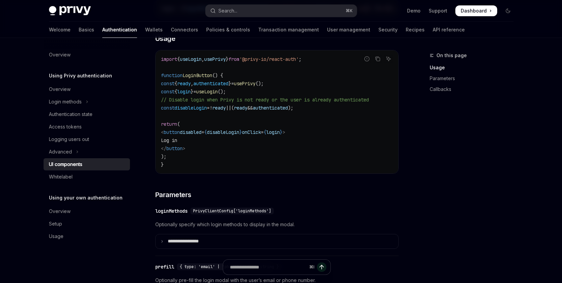
scroll to position [465, 0]
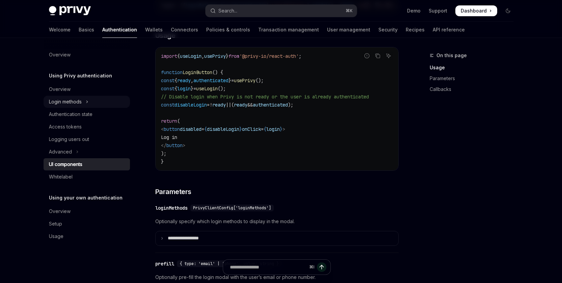
click at [67, 105] on div "Login methods" at bounding box center [65, 102] width 33 height 8
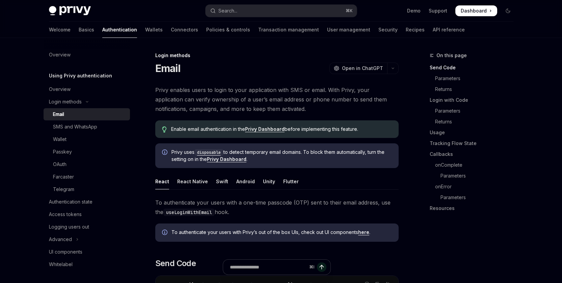
click at [194, 181] on div "React Native" at bounding box center [192, 181] width 31 height 16
type textarea "*"
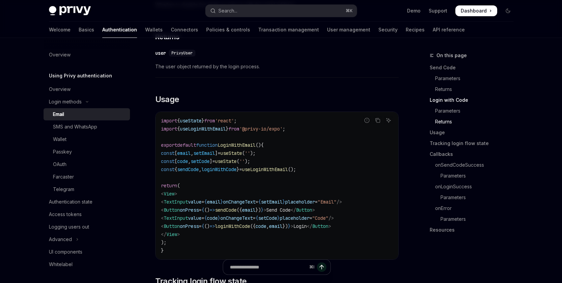
scroll to position [599, 0]
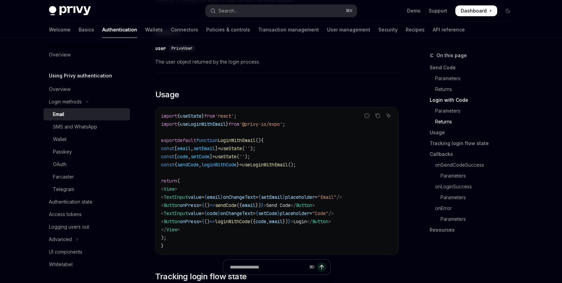
click at [250, 178] on code "import { useState } from 'react' ; import { useLoginWithEmail } from '@privy-io…" at bounding box center [277, 181] width 232 height 138
click at [206, 124] on span "useLoginWithEmail" at bounding box center [203, 124] width 46 height 6
click at [216, 127] on span "useLoginWithEmail" at bounding box center [203, 124] width 46 height 6
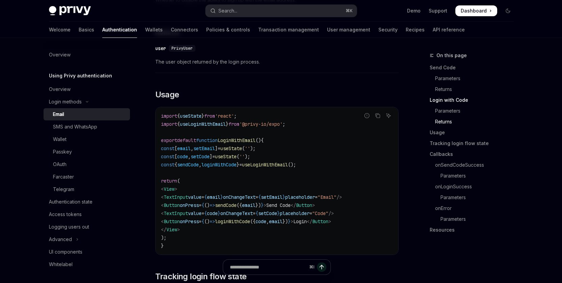
click at [319, 144] on code "import { useState } from 'react' ; import { useLoginWithEmail } from '@privy-io…" at bounding box center [277, 181] width 232 height 138
click at [324, 154] on code "import { useState } from 'react' ; import { useLoginWithEmail } from '@privy-io…" at bounding box center [277, 181] width 232 height 138
drag, startPoint x: 310, startPoint y: 125, endPoint x: 180, endPoint y: 128, distance: 129.4
click at [158, 128] on div "import { useState } from 'react' ; import { useLoginWithEmail } from '@privy-io…" at bounding box center [277, 180] width 243 height 147
copy span "import { useLoginWithEmail } from '@privy-io/expo' ;"
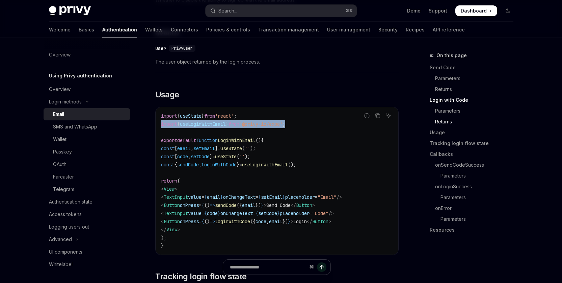
click at [206, 127] on span "useLoginWithEmail" at bounding box center [203, 124] width 46 height 6
click at [205, 127] on span "useLoginWithEmail" at bounding box center [203, 124] width 46 height 6
click at [331, 185] on code "import { useState } from 'react' ; import { useLoginWithEmail } from '@privy-io…" at bounding box center [277, 181] width 232 height 138
click at [215, 168] on span "loginWithCode" at bounding box center [219, 164] width 35 height 6
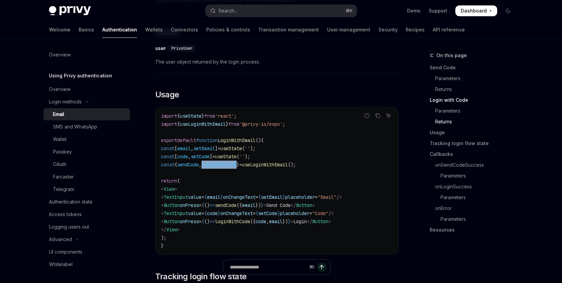
click at [215, 168] on span "loginWithCode" at bounding box center [219, 164] width 35 height 6
drag, startPoint x: 251, startPoint y: 173, endPoint x: 224, endPoint y: 167, distance: 27.5
click at [250, 173] on code "import { useState } from 'react' ; import { useLoginWithEmail } from '@privy-io…" at bounding box center [277, 181] width 232 height 138
click at [224, 167] on span "loginWithCode" at bounding box center [219, 164] width 35 height 6
drag, startPoint x: 224, startPoint y: 167, endPoint x: 235, endPoint y: 169, distance: 11.1
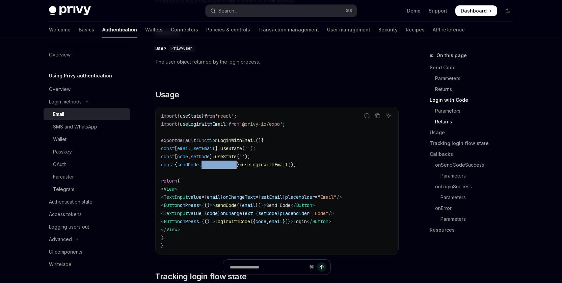
click at [224, 167] on span "loginWithCode" at bounding box center [219, 164] width 35 height 6
click at [298, 178] on code "import { useState } from 'react' ; import { useLoginWithEmail } from '@privy-io…" at bounding box center [277, 181] width 232 height 138
click at [225, 167] on span "loginWithCode" at bounding box center [219, 164] width 35 height 6
drag, startPoint x: 256, startPoint y: 188, endPoint x: 235, endPoint y: 183, distance: 21.5
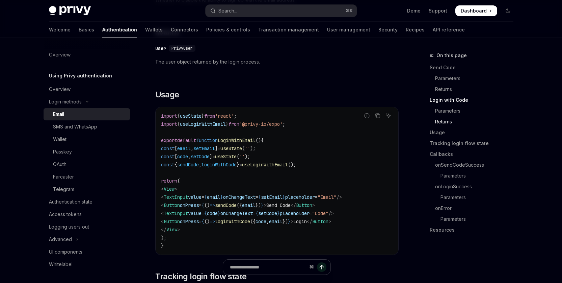
click at [256, 188] on code "import { useState } from 'react' ; import { useLoginWithEmail } from '@privy-io…" at bounding box center [277, 181] width 232 height 138
click at [237, 166] on span "loginWithCode" at bounding box center [219, 164] width 35 height 6
click at [280, 176] on code "import { useState } from 'react' ; import { useLoginWithEmail } from '@privy-io…" at bounding box center [277, 181] width 232 height 138
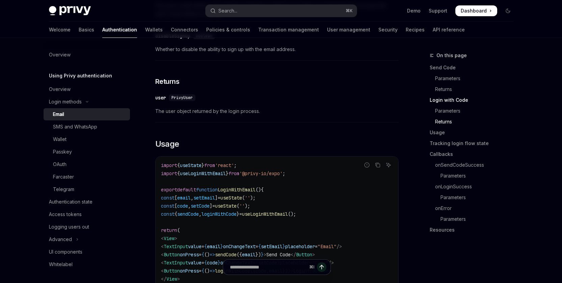
scroll to position [604, 0]
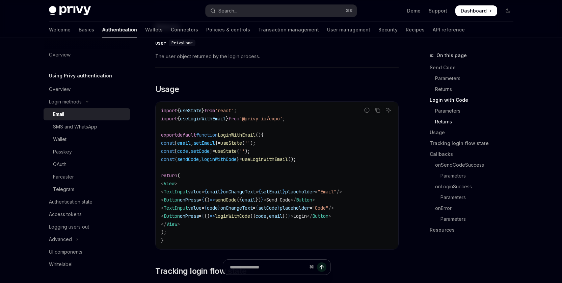
drag, startPoint x: 344, startPoint y: 167, endPoint x: 264, endPoint y: 141, distance: 84.2
click at [344, 167] on code "import { useState } from 'react' ; import { useLoginWithEmail } from '@privy-io…" at bounding box center [277, 175] width 232 height 138
click at [206, 121] on span "useLoginWithEmail" at bounding box center [203, 119] width 46 height 6
click at [326, 146] on code "import { useState } from 'react' ; import { useLoginWithEmail } from '@privy-io…" at bounding box center [277, 175] width 232 height 138
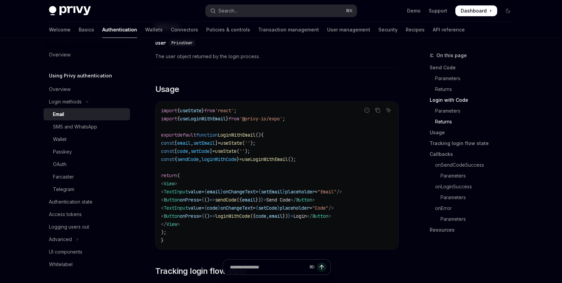
click at [213, 122] on span "useLoginWithEmail" at bounding box center [203, 119] width 46 height 6
click at [247, 174] on code "import { useState } from 'react' ; import { useLoginWithEmail } from '@privy-io…" at bounding box center [277, 175] width 232 height 138
drag, startPoint x: 184, startPoint y: 161, endPoint x: 248, endPoint y: 162, distance: 63.5
click at [247, 162] on span "const { sendCode , loginWithCode } = useLoginWithEmail ();" at bounding box center [228, 159] width 135 height 6
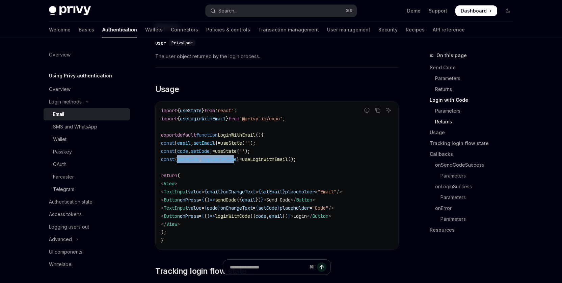
copy span "sendCode , loginWithCod"
click at [296, 182] on code "import { useState } from 'react' ; import { useLoginWithEmail } from '@privy-io…" at bounding box center [277, 175] width 232 height 138
click at [256, 201] on span "email" at bounding box center [249, 200] width 14 height 6
click at [326, 159] on code "import { useState } from 'react' ; import { useLoginWithEmail } from '@privy-io…" at bounding box center [277, 175] width 232 height 138
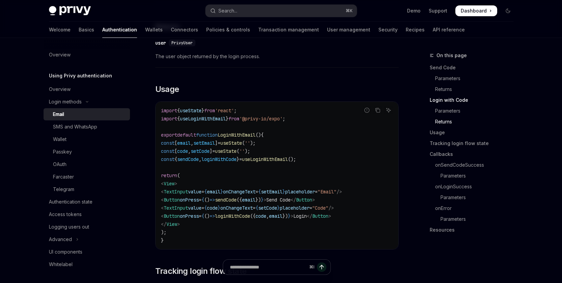
click at [347, 164] on code "import { useState } from 'react' ; import { useLoginWithEmail } from '@privy-io…" at bounding box center [277, 175] width 232 height 138
click at [288, 162] on span "useLoginWithEmail" at bounding box center [265, 159] width 46 height 6
click at [297, 170] on code "import { useState } from 'react' ; import { useLoginWithEmail } from '@privy-io…" at bounding box center [277, 175] width 232 height 138
click at [237, 203] on span "sendCode" at bounding box center [226, 200] width 22 height 6
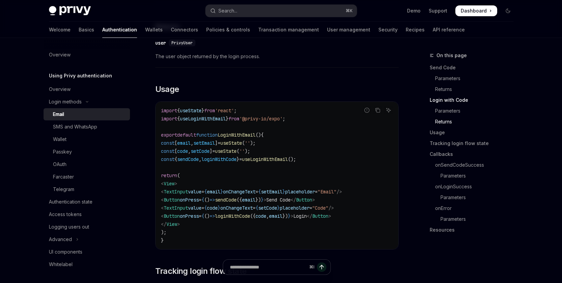
copy span "sendCode"
click at [285, 151] on code "import { useState } from 'react' ; import { useLoginWithEmail } from '@privy-io…" at bounding box center [277, 175] width 232 height 138
